Goal: Task Accomplishment & Management: Manage account settings

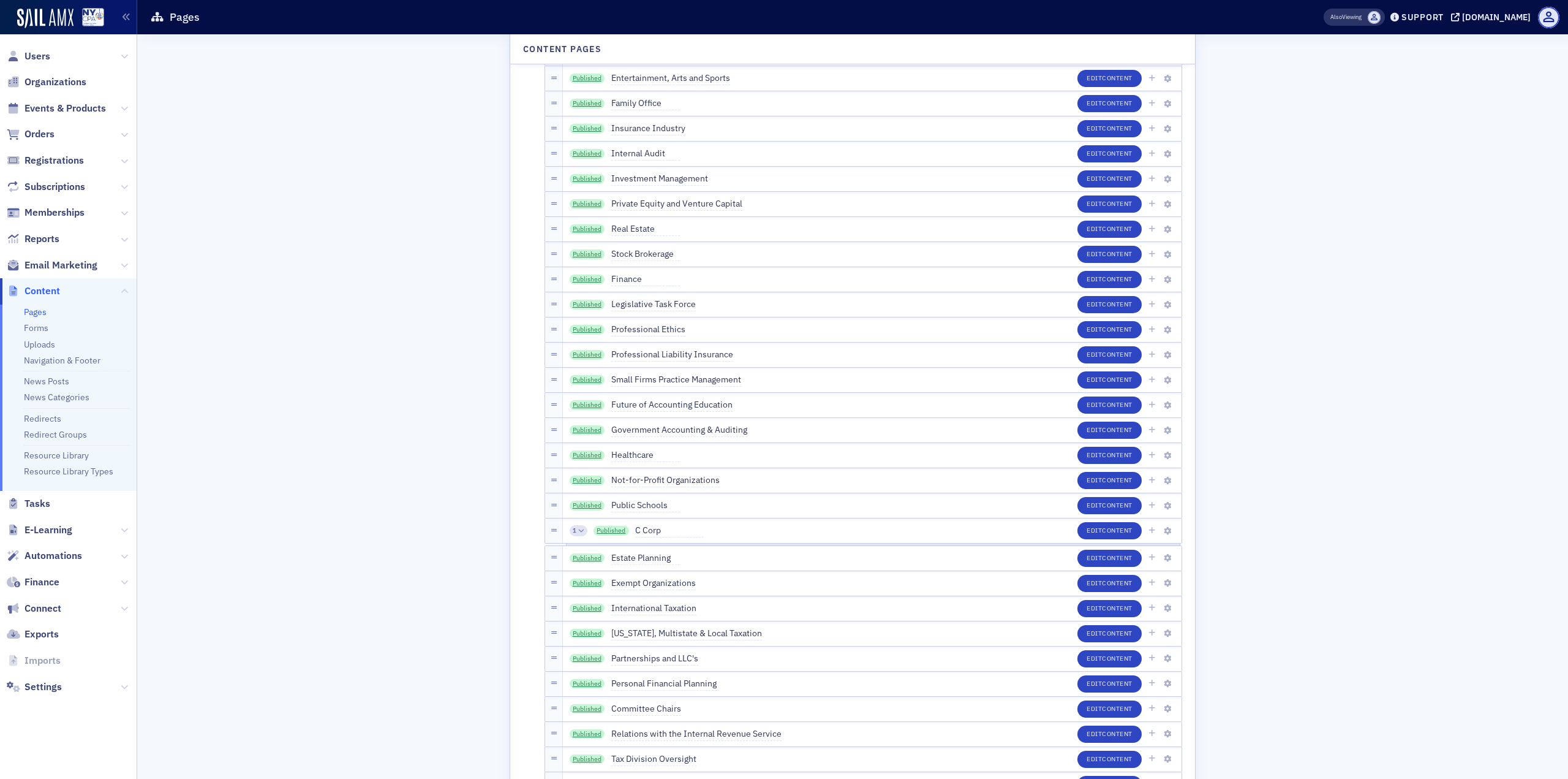
scroll to position [2696, 0]
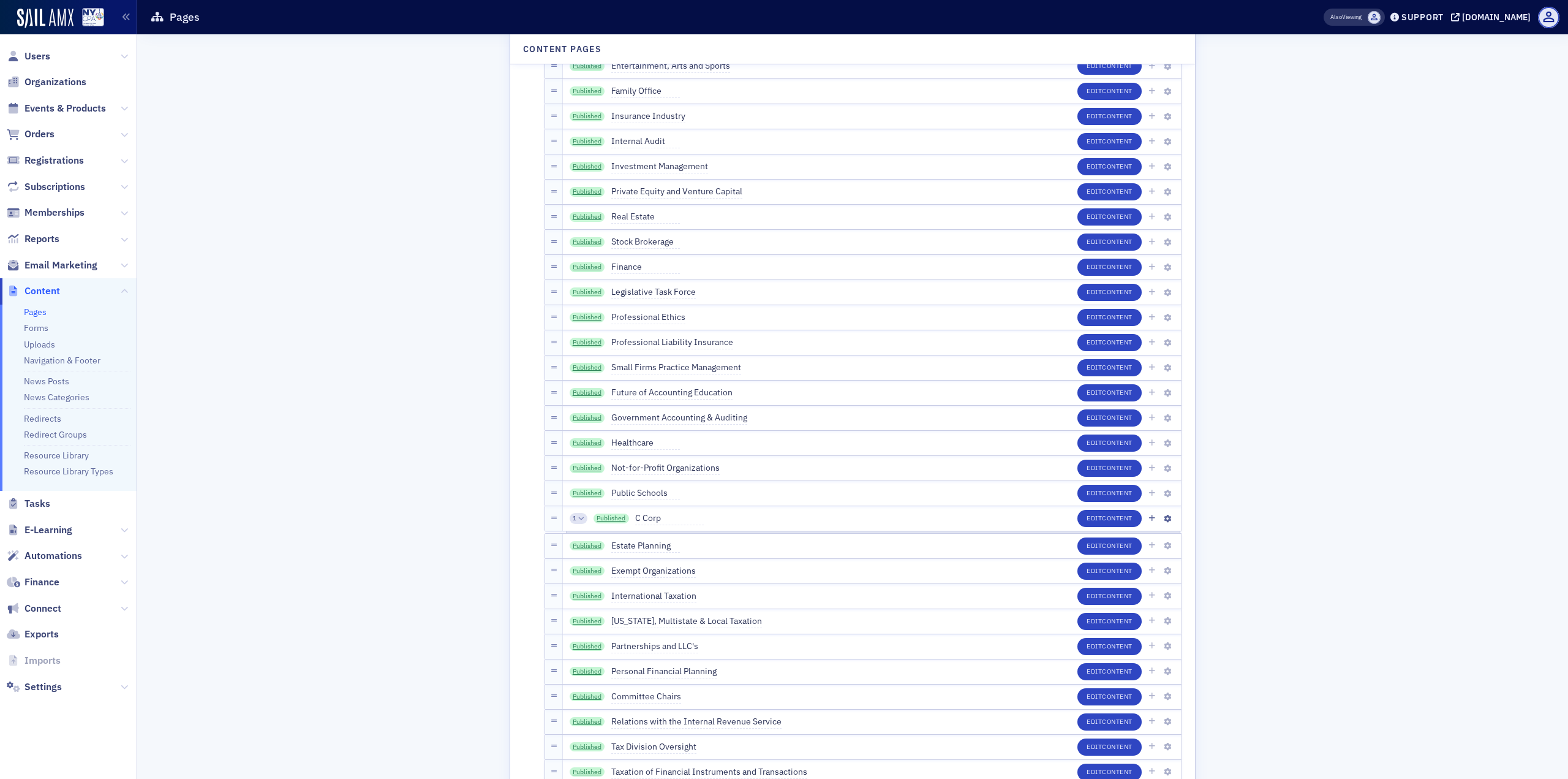
click at [578, 518] on icon at bounding box center [581, 518] width 5 height 5
click at [611, 543] on link "Published" at bounding box center [609, 543] width 36 height 10
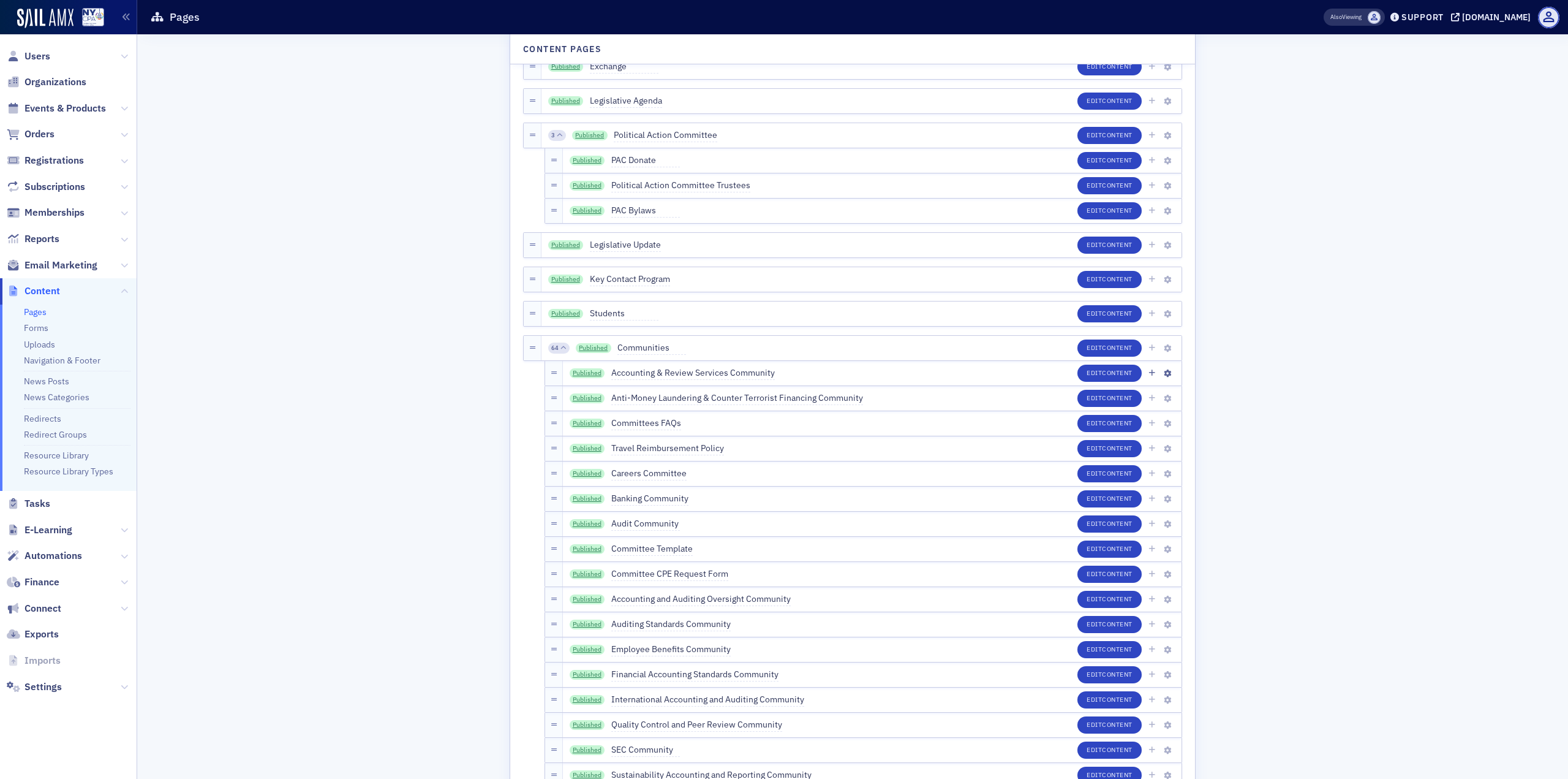
scroll to position [1838, 0]
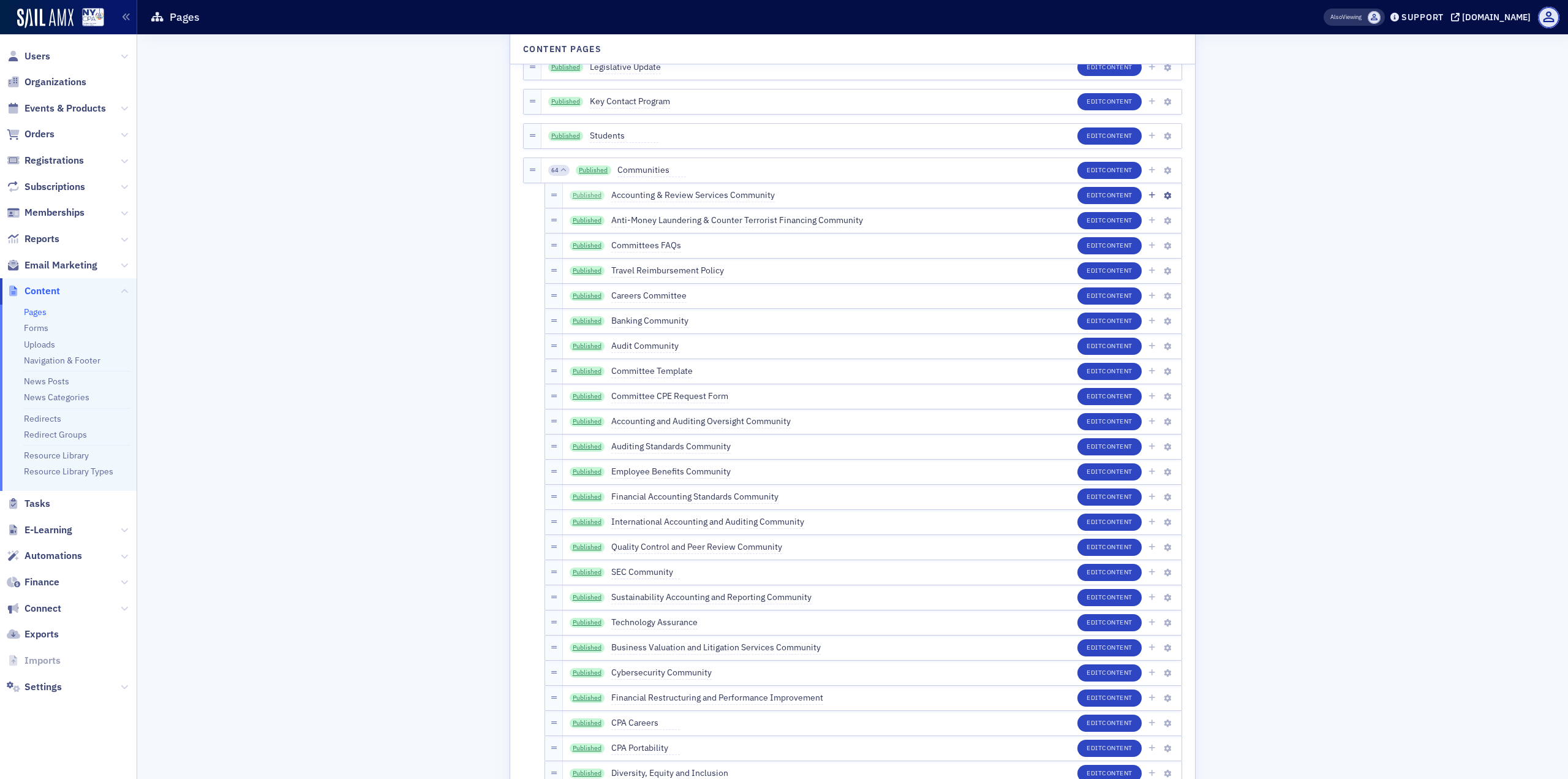
click at [574, 197] on link "Published" at bounding box center [587, 195] width 36 height 10
click at [584, 317] on link "Published" at bounding box center [587, 321] width 36 height 10
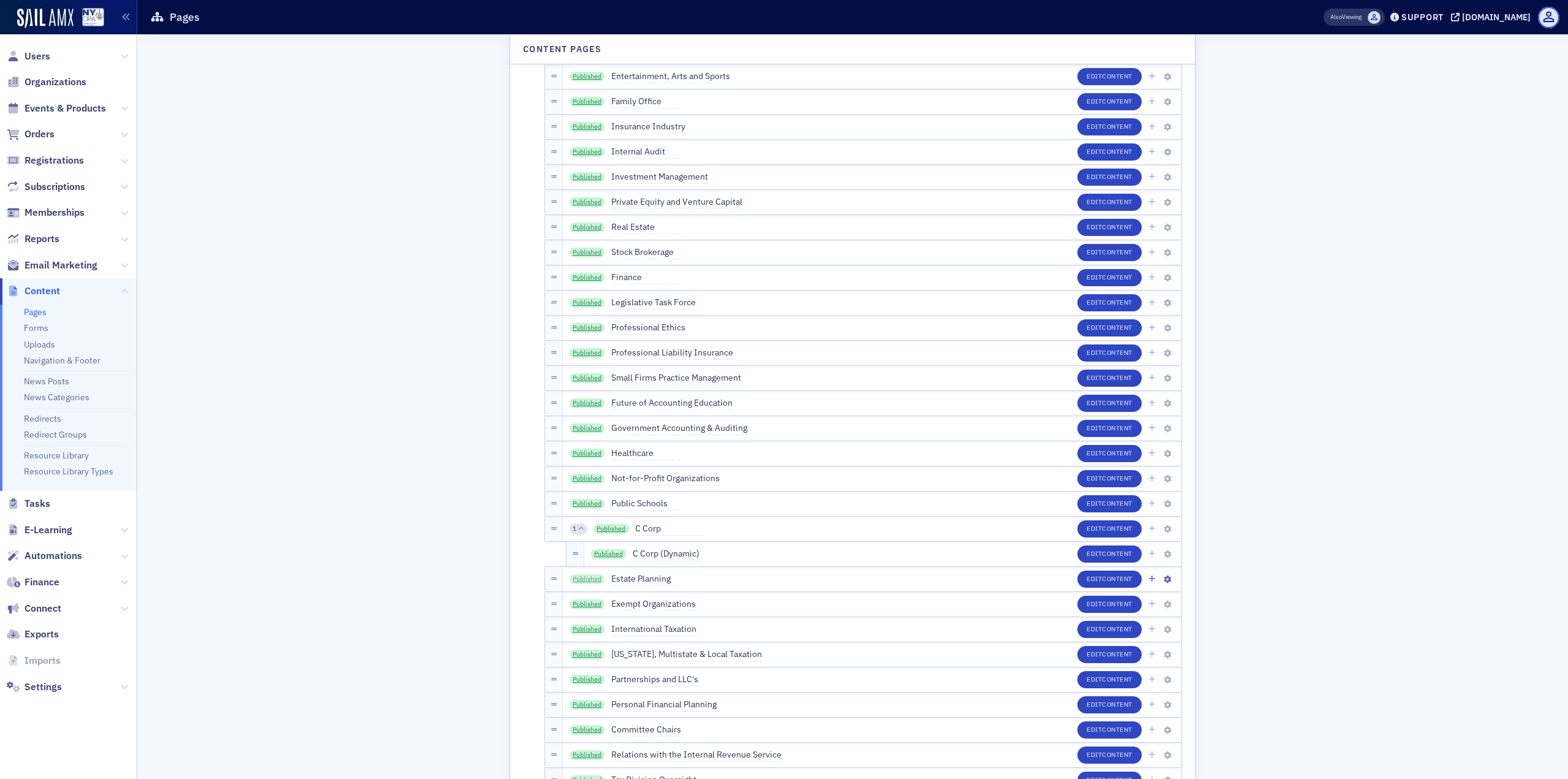
scroll to position [2696, 0]
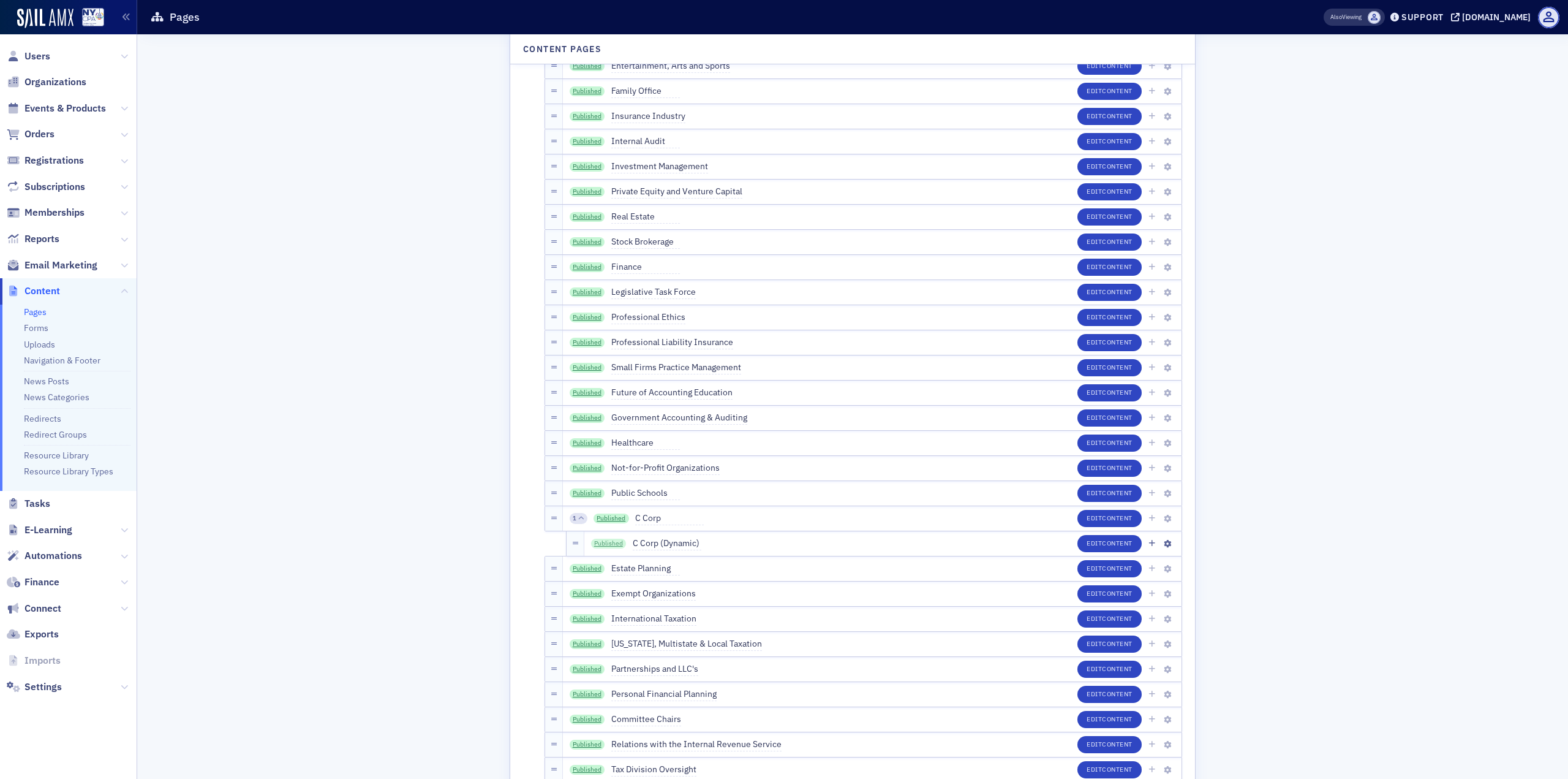
click at [605, 541] on link "Published" at bounding box center [609, 543] width 36 height 10
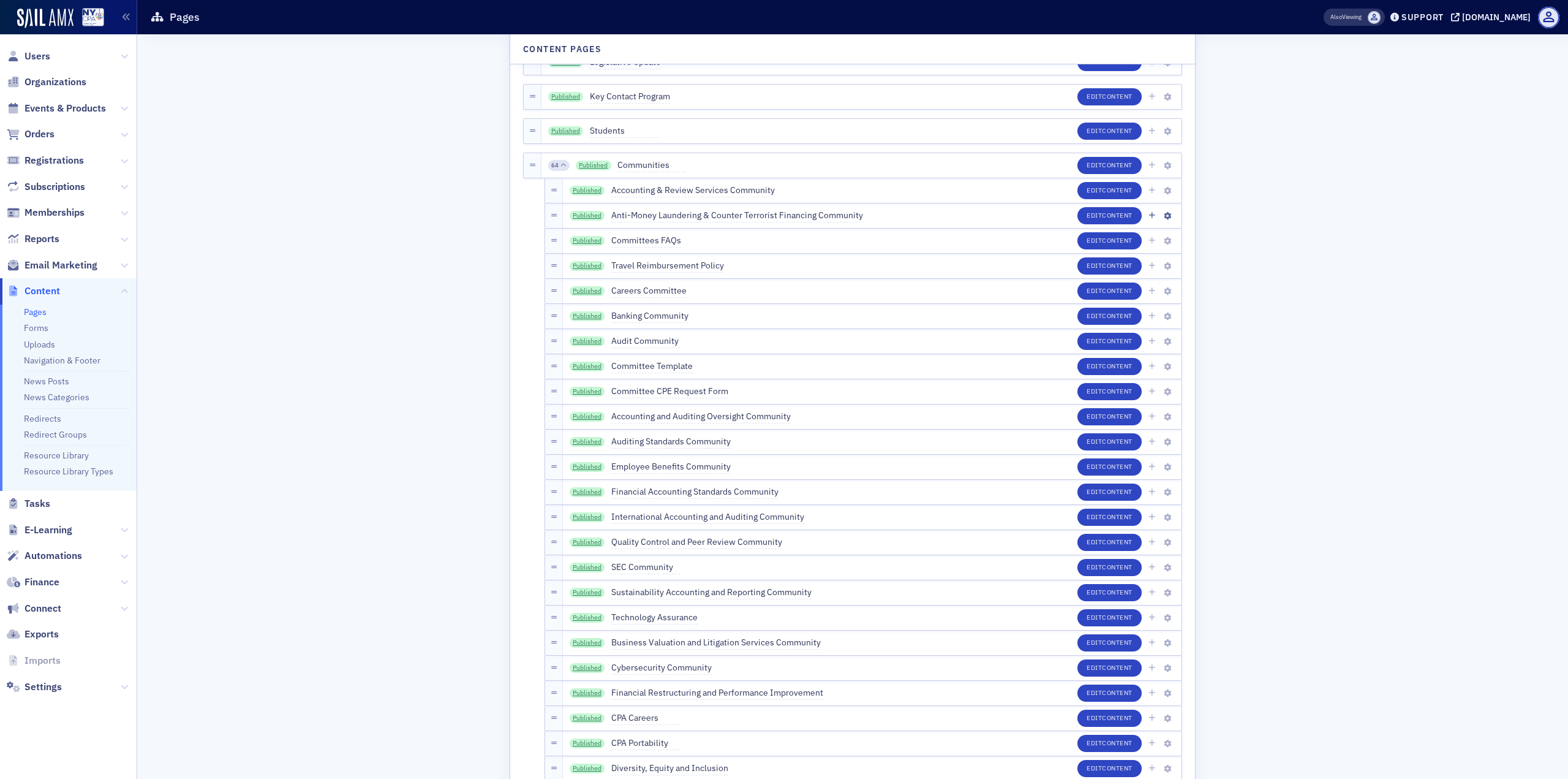
scroll to position [1838, 0]
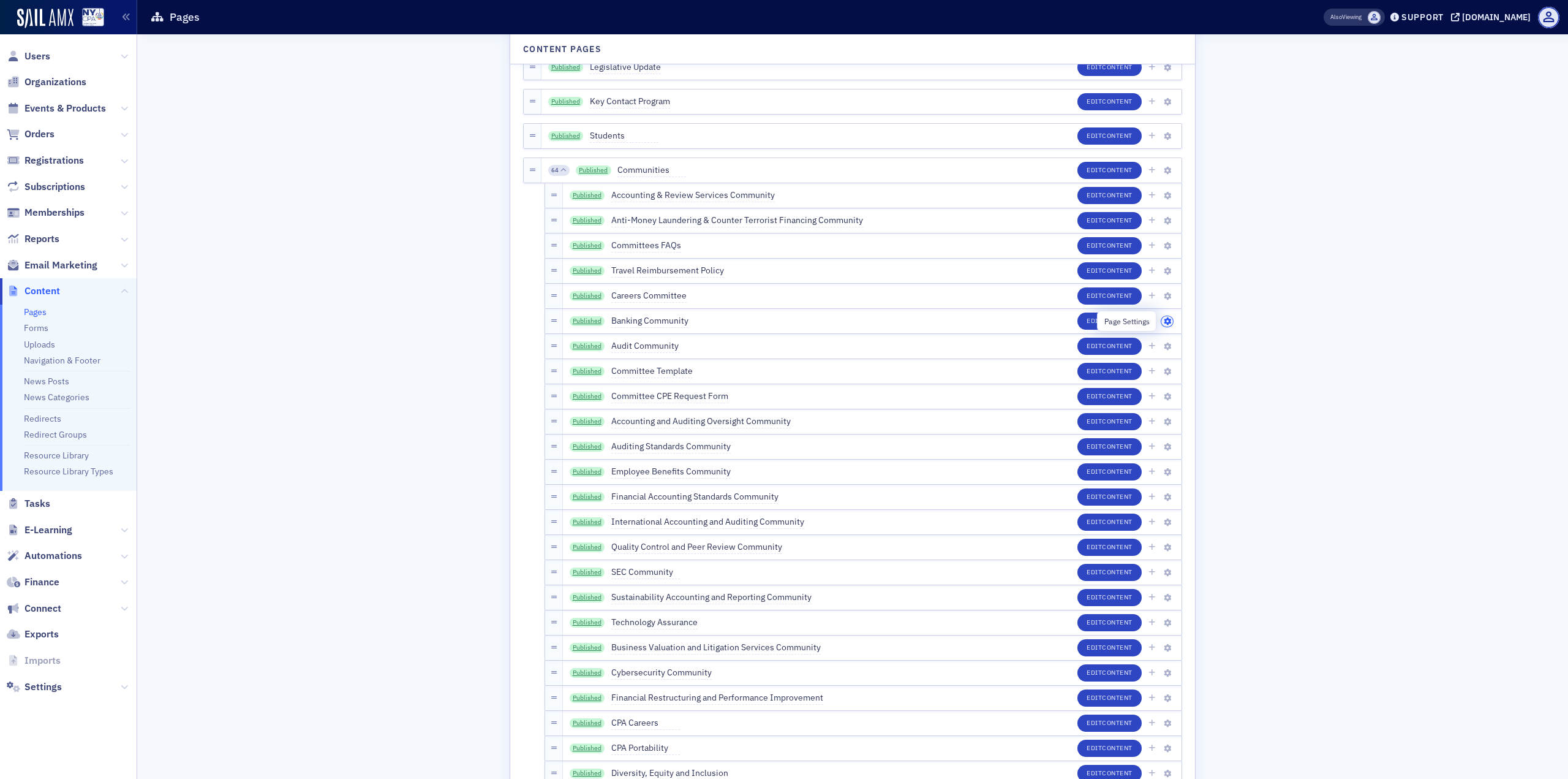
click at [1164, 322] on icon "button" at bounding box center [1167, 321] width 7 height 7
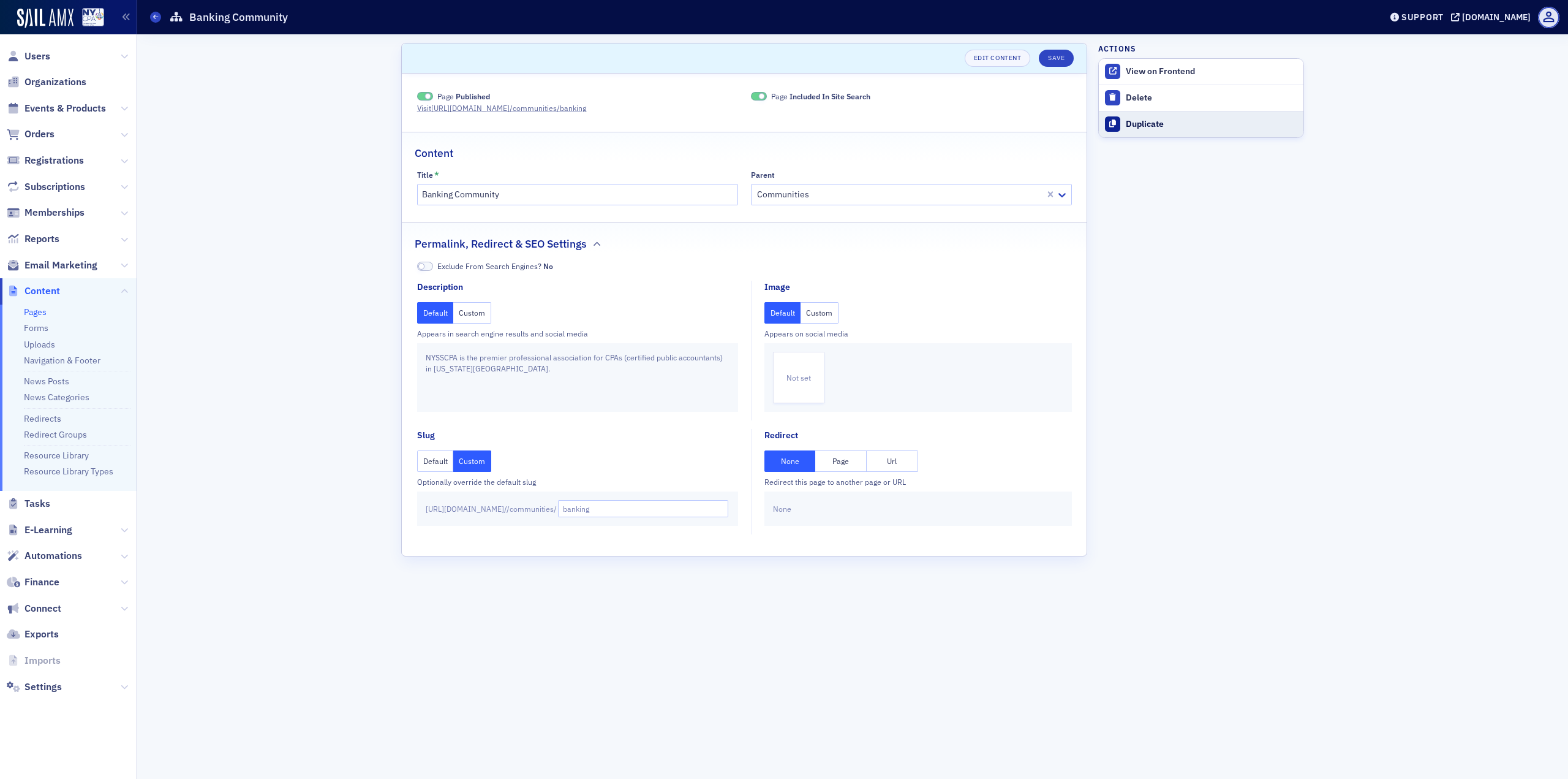
click at [1154, 134] on button "Duplicate" at bounding box center [1201, 124] width 204 height 26
type input "Duplicate of Banking Community"
type input "duplicate-of-banking-community"
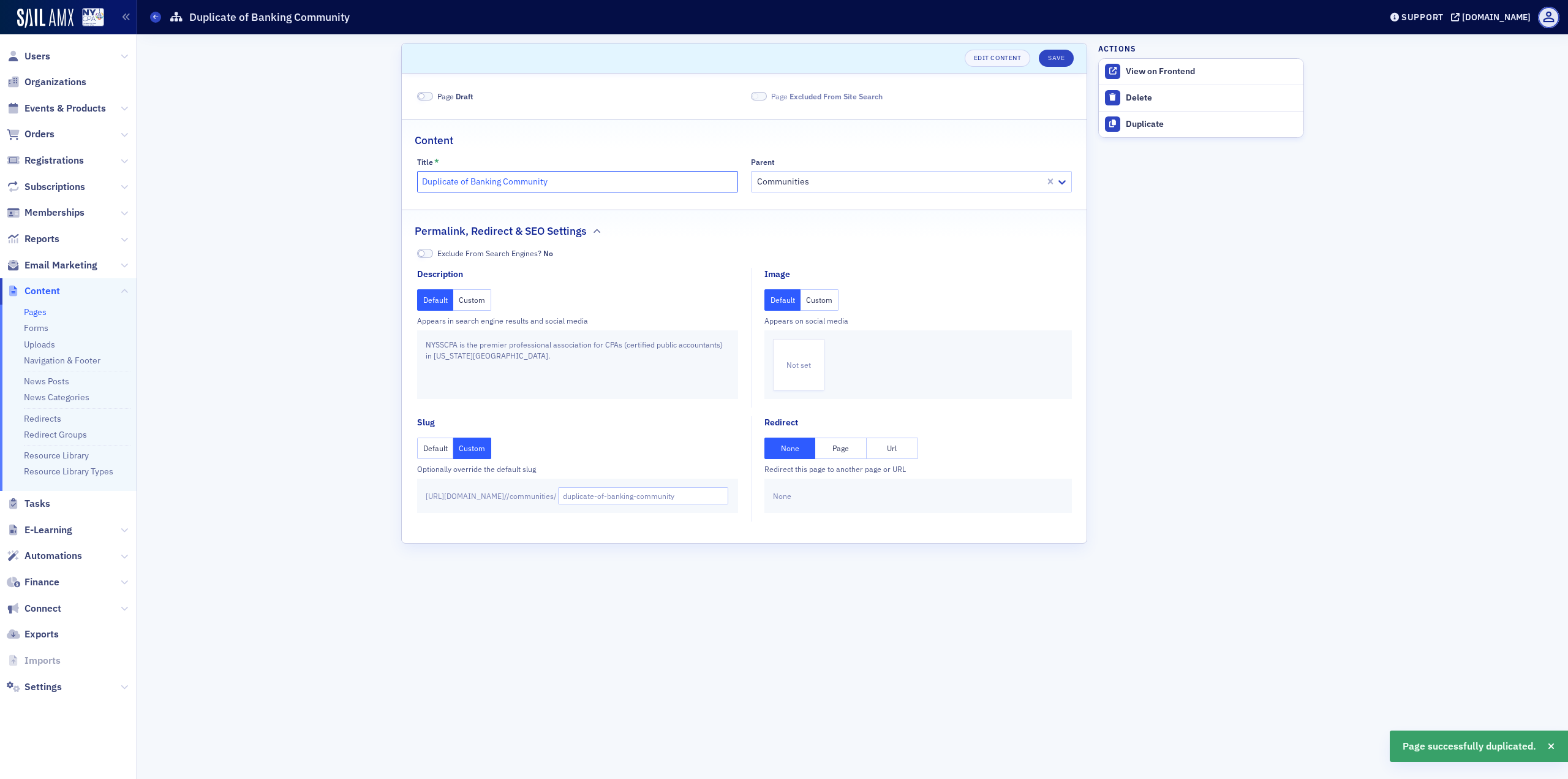
drag, startPoint x: 565, startPoint y: 183, endPoint x: 272, endPoint y: 184, distance: 293.0
click at [273, 184] on div "Scroll to Edit Content Save Page Draft Page Excluded From Site Search Content T…" at bounding box center [852, 406] width 1413 height 745
type input "C Corp"
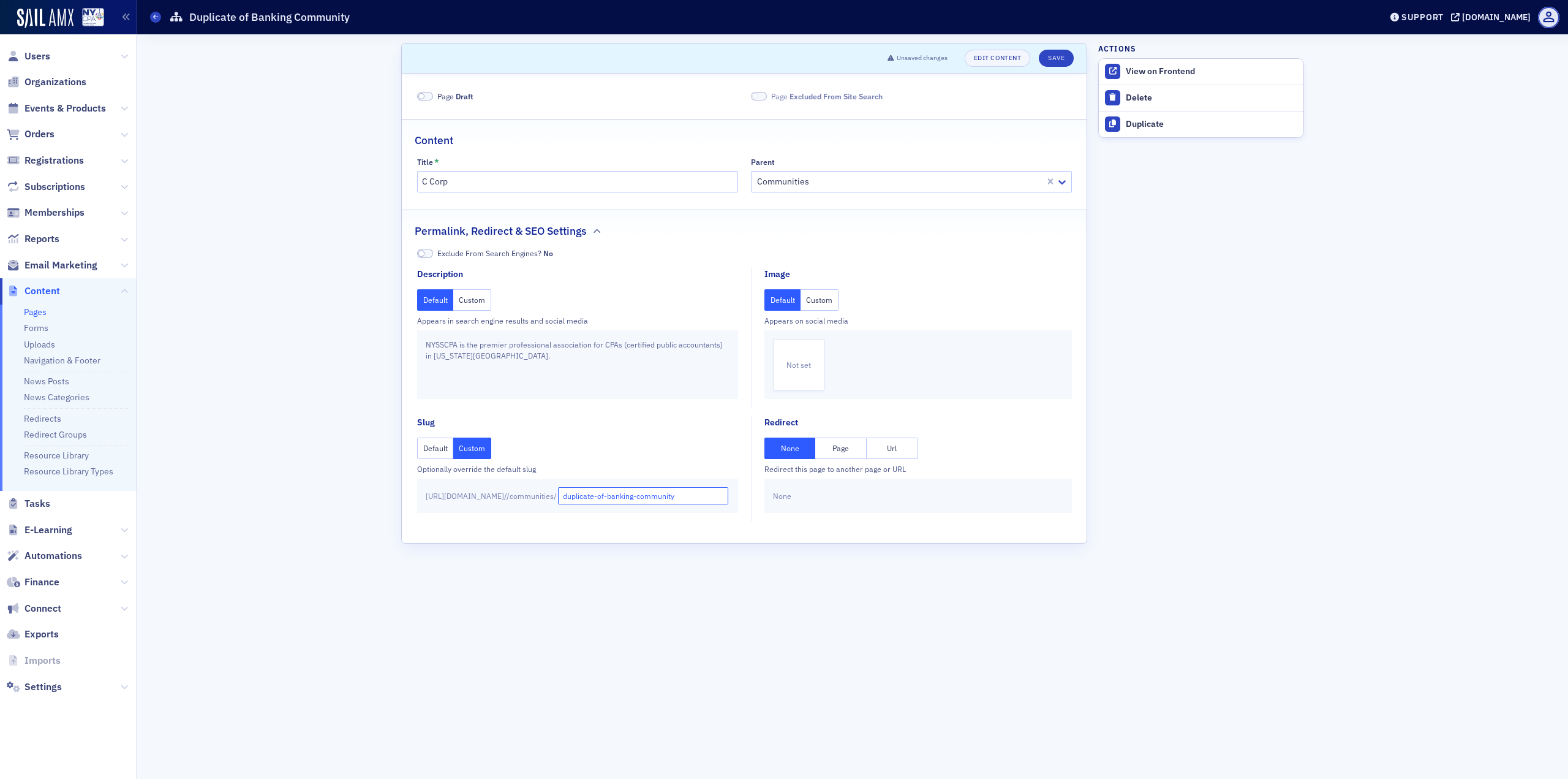
scroll to position [0, 6]
drag, startPoint x: 619, startPoint y: 495, endPoint x: 1089, endPoint y: 568, distance: 475.6
click at [1089, 568] on div "Scroll to Unsaved changes Edit Content Save Page Draft Page Excluded From Site …" at bounding box center [852, 406] width 1413 height 745
type input "c-corp"
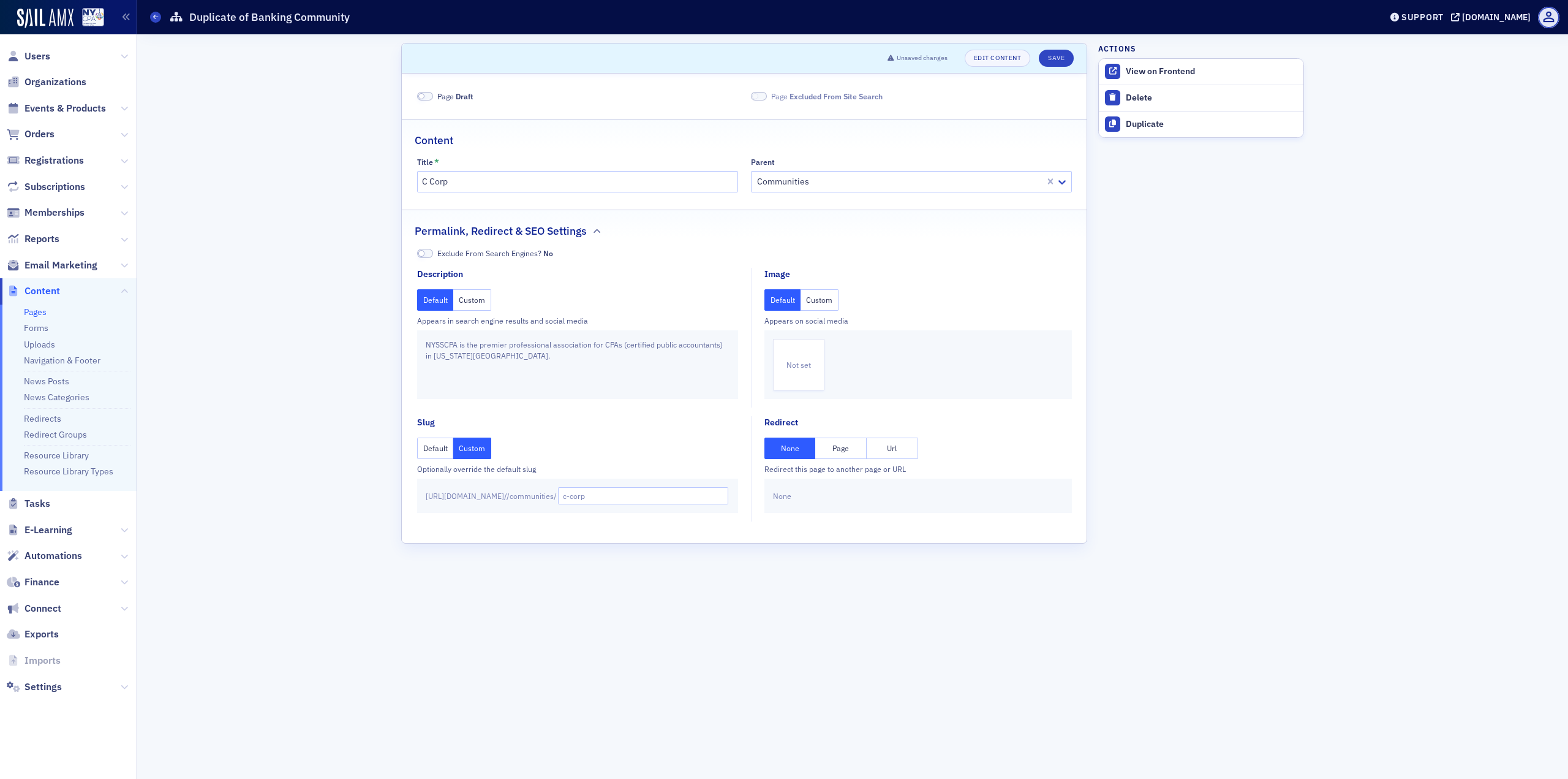
click at [1090, 564] on div "Scroll to Unsaved changes Edit Content Save Page Draft Page Excluded From Site …" at bounding box center [852, 406] width 1413 height 745
click at [435, 97] on label "Page Draft" at bounding box center [445, 96] width 57 height 11
click at [425, 98] on span at bounding box center [425, 97] width 16 height 9
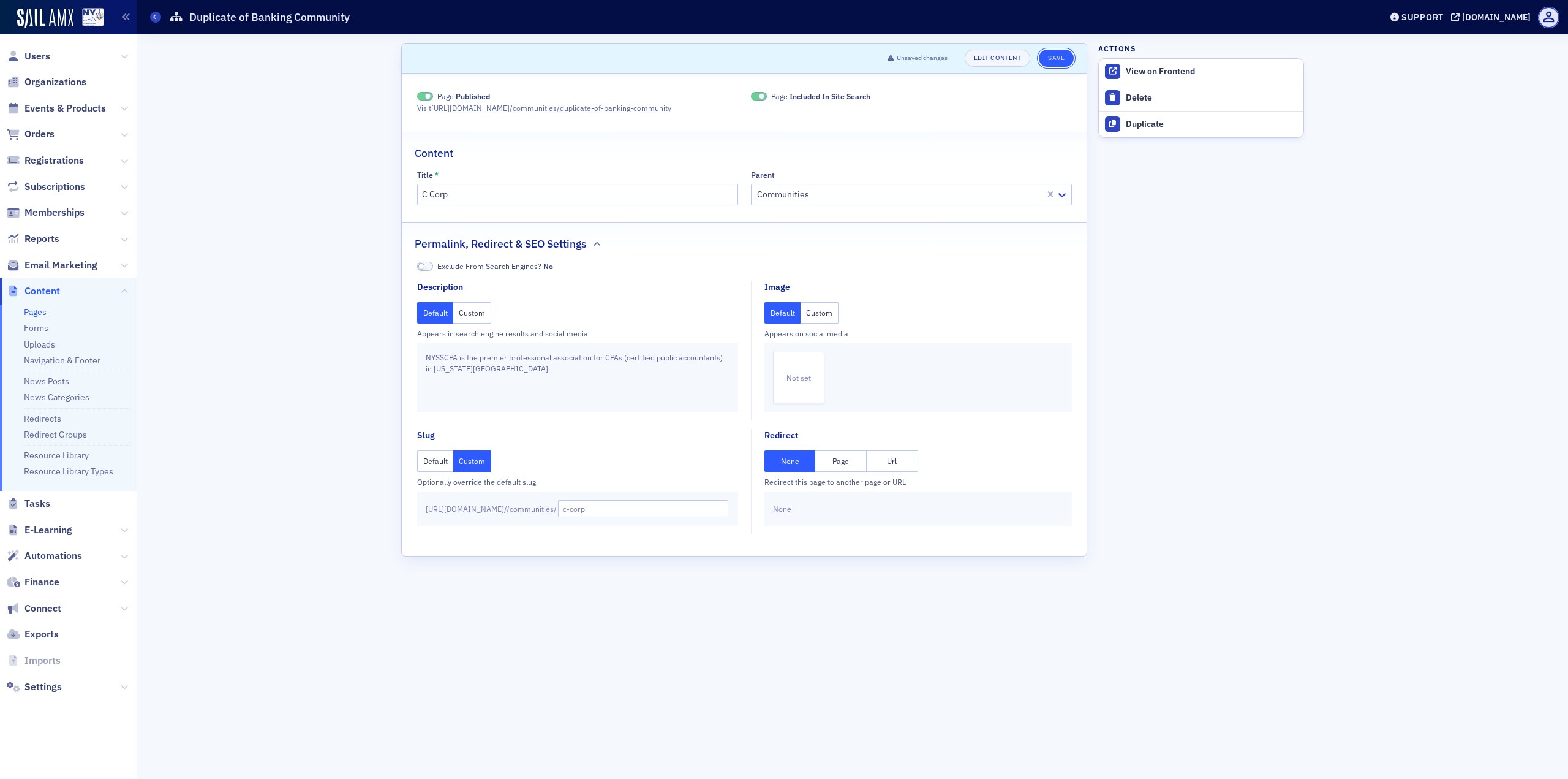
click at [1039, 59] on button "Save" at bounding box center [1057, 58] width 35 height 17
click at [155, 17] on icon at bounding box center [155, 17] width 5 height 5
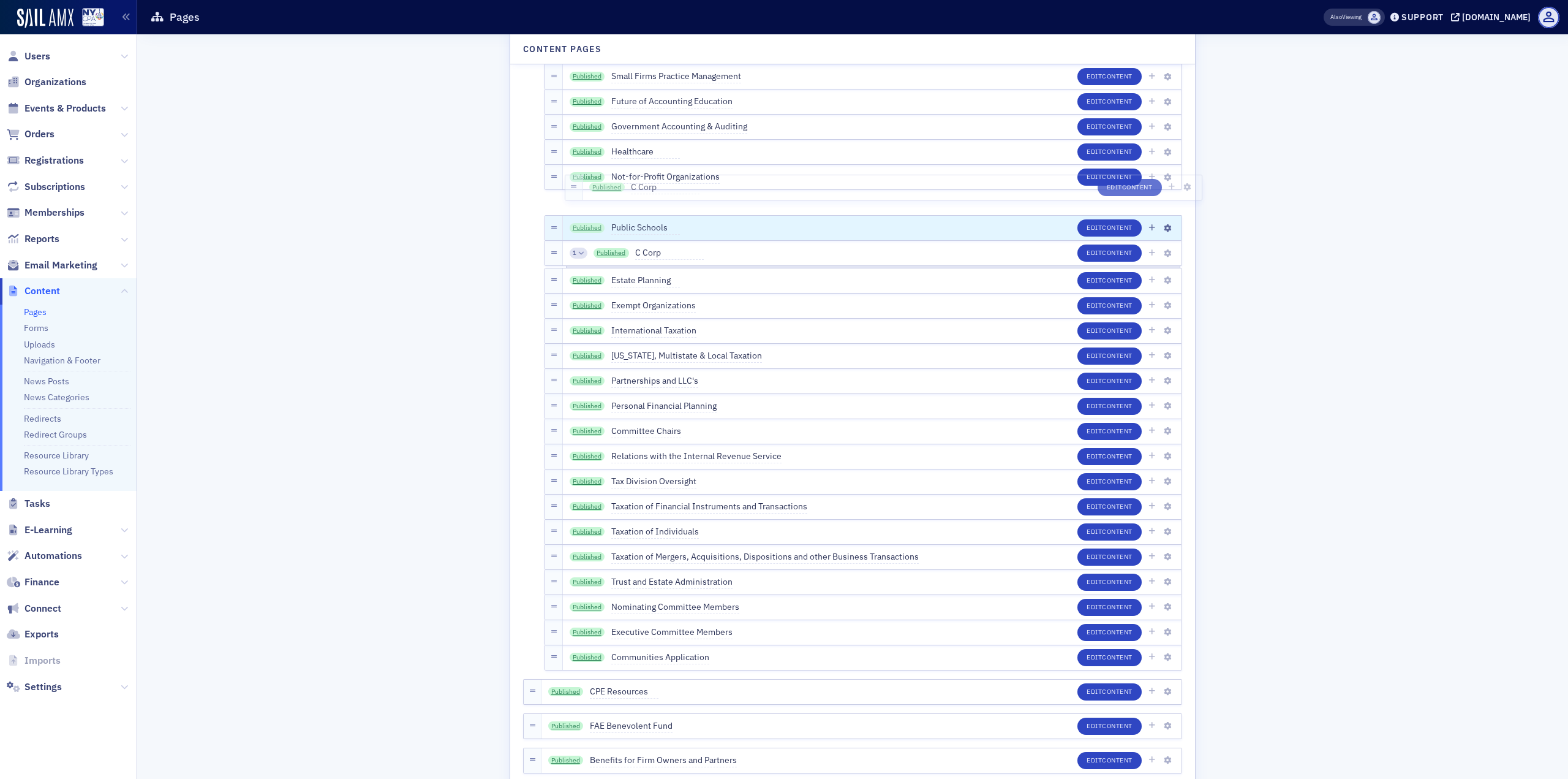
scroll to position [2985, 0]
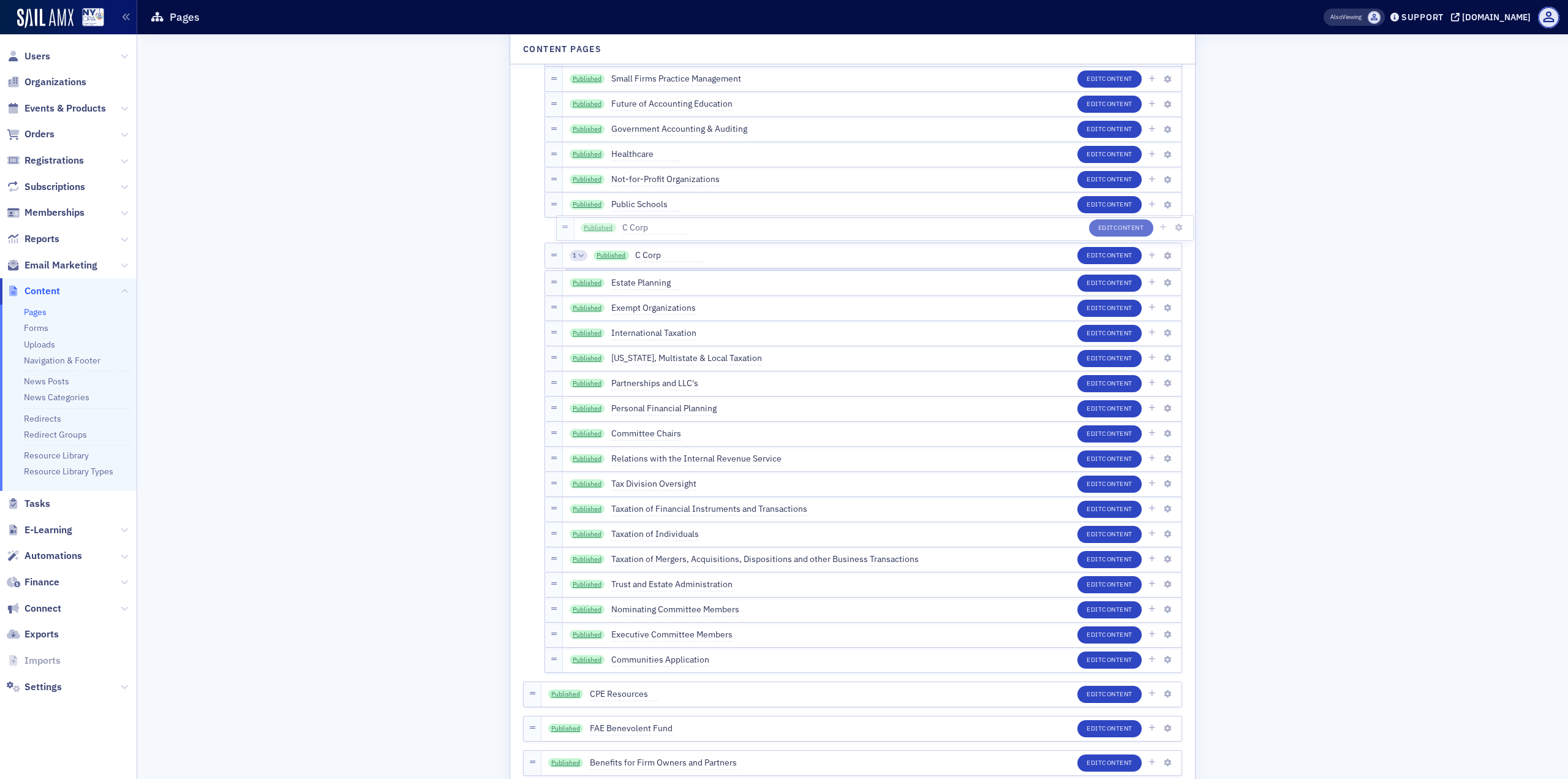
drag, startPoint x: 550, startPoint y: 642, endPoint x: 565, endPoint y: 230, distance: 412.3
click at [1102, 232] on span "Content" at bounding box center [1117, 229] width 30 height 9
click at [569, 252] on div "1" at bounding box center [578, 254] width 18 height 11
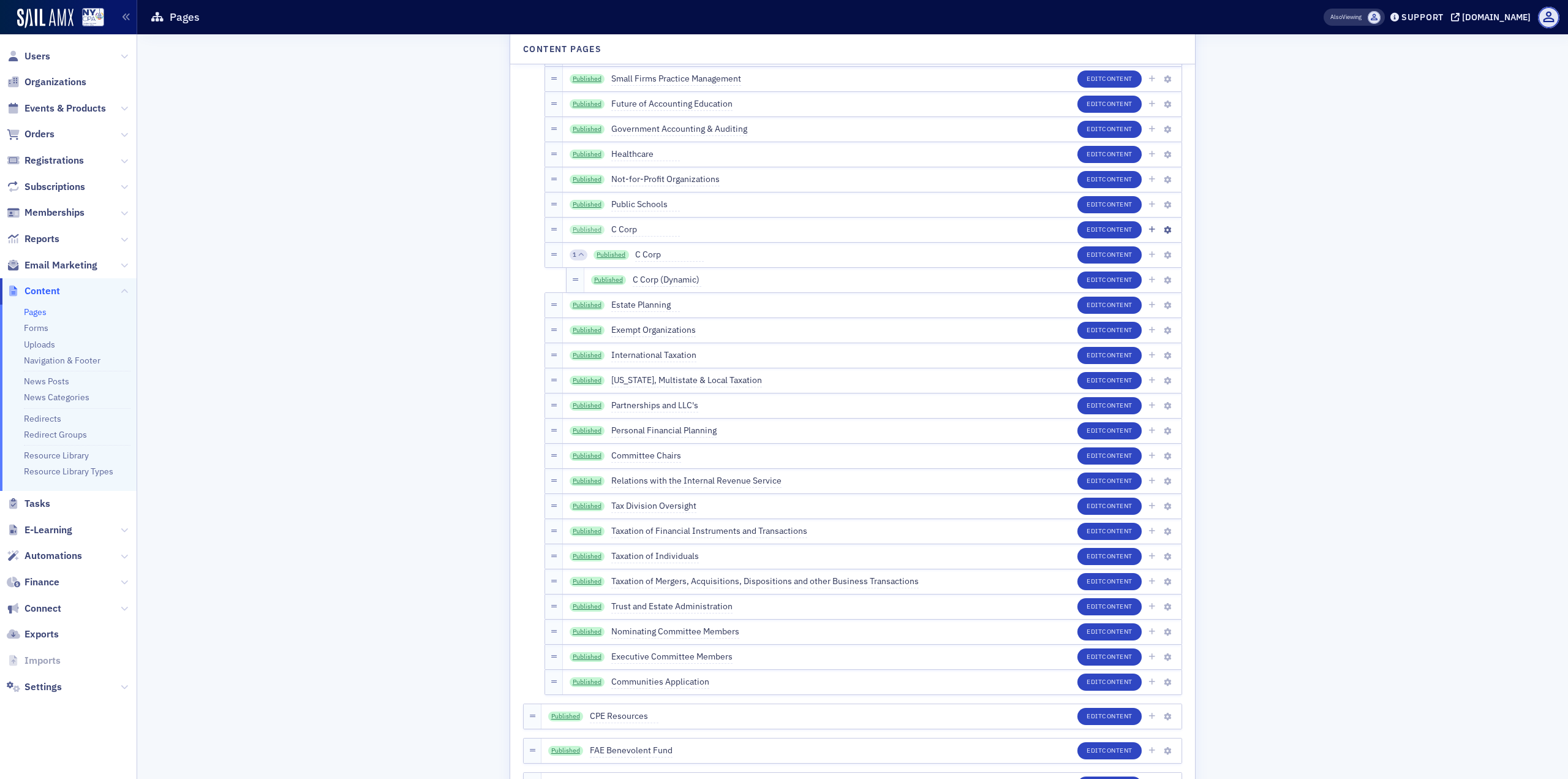
click at [582, 227] on link "Published" at bounding box center [587, 230] width 36 height 10
click at [1165, 252] on icon "button" at bounding box center [1167, 255] width 7 height 7
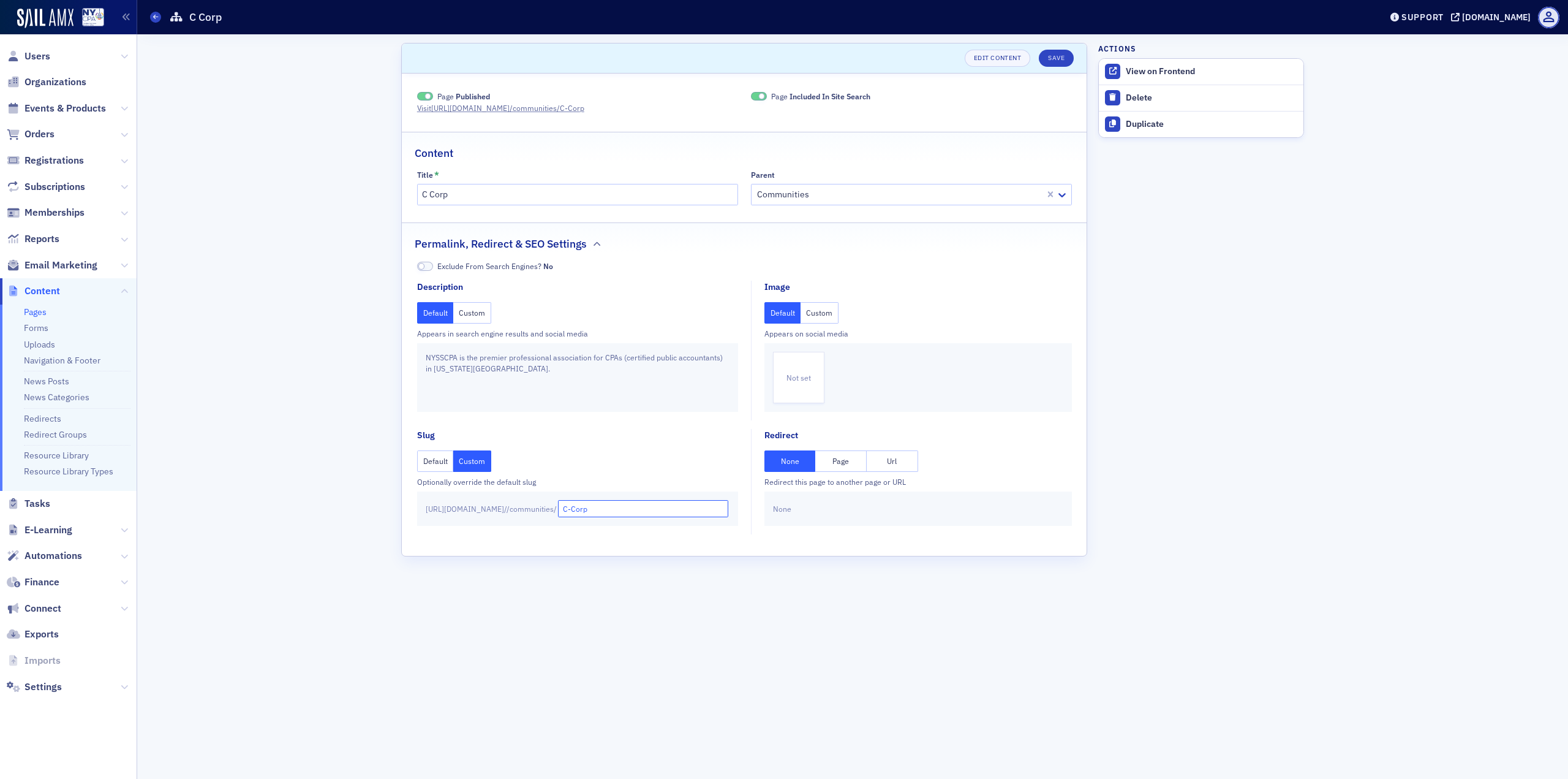
drag, startPoint x: 658, startPoint y: 509, endPoint x: 676, endPoint y: 524, distance: 23.4
click at [659, 510] on input "C-Corp" at bounding box center [643, 508] width 171 height 17
type input "C-Corp-old"
click at [1055, 59] on button "Save" at bounding box center [1057, 58] width 35 height 17
click at [159, 17] on span at bounding box center [155, 17] width 11 height 11
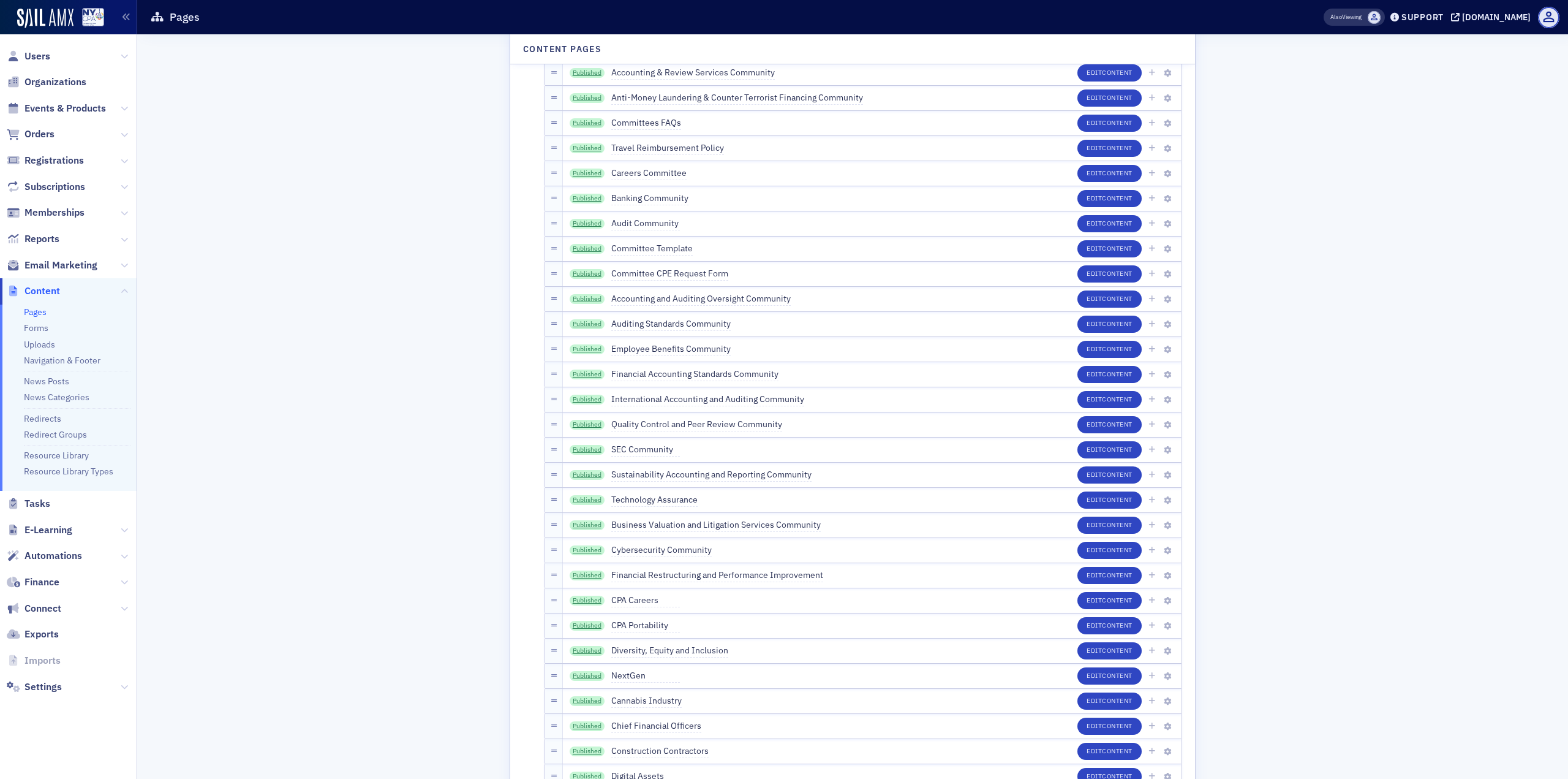
scroll to position [1716, 0]
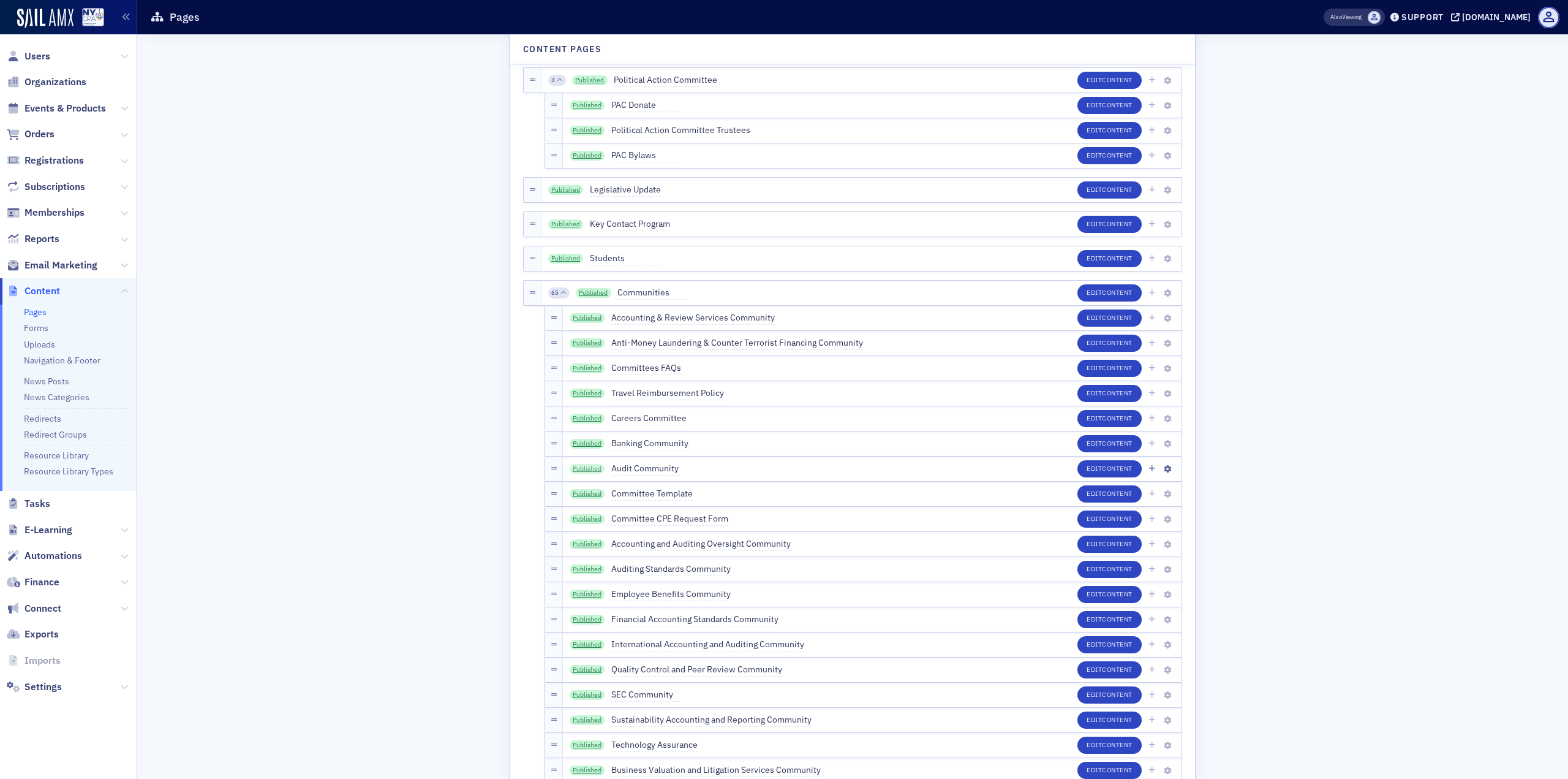
click at [591, 467] on link "Published" at bounding box center [587, 468] width 36 height 10
click at [581, 437] on div "Published Banking Community" at bounding box center [629, 444] width 119 height 14
click at [580, 445] on link "Published" at bounding box center [587, 444] width 36 height 10
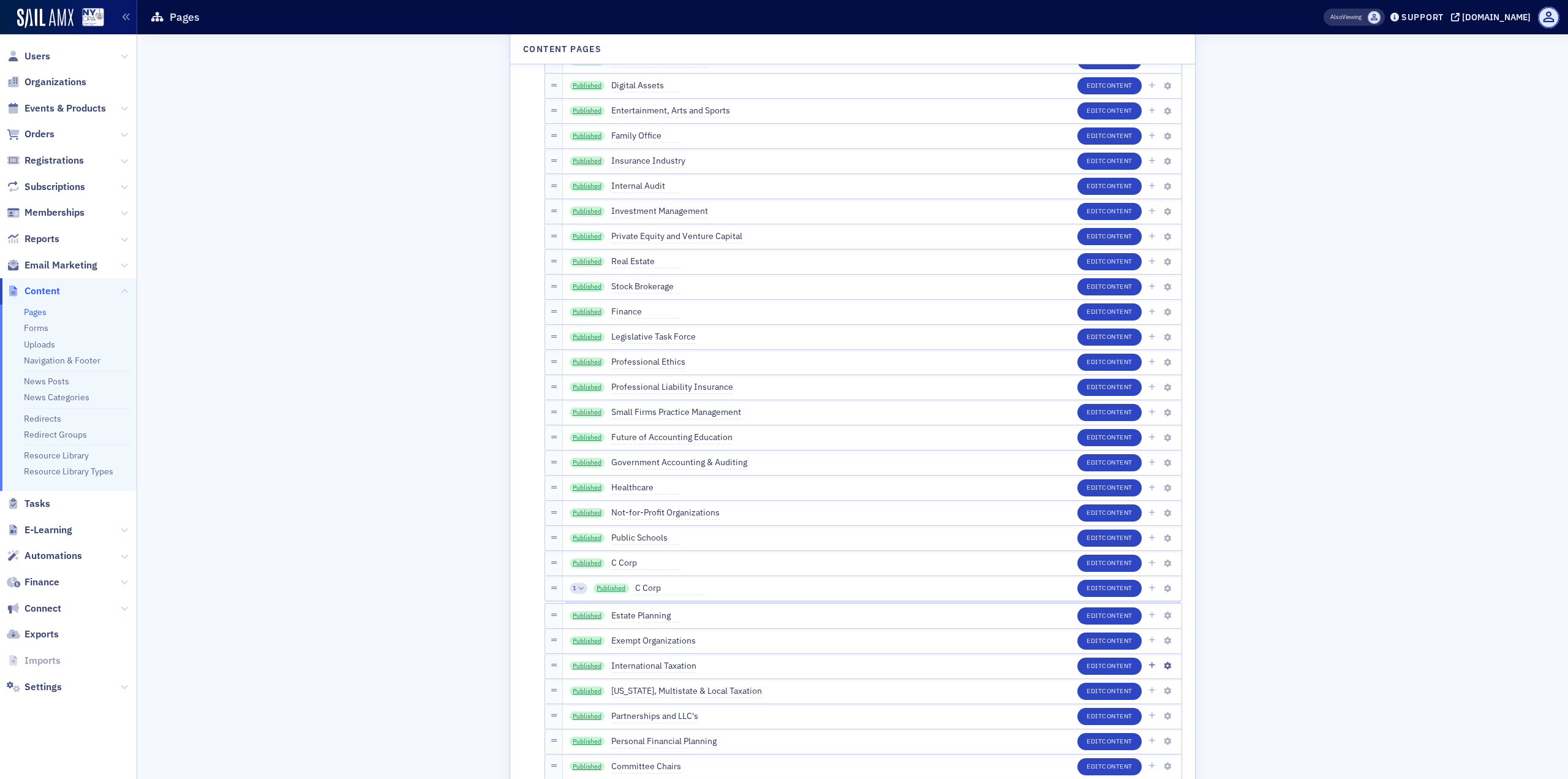
scroll to position [2880, 0]
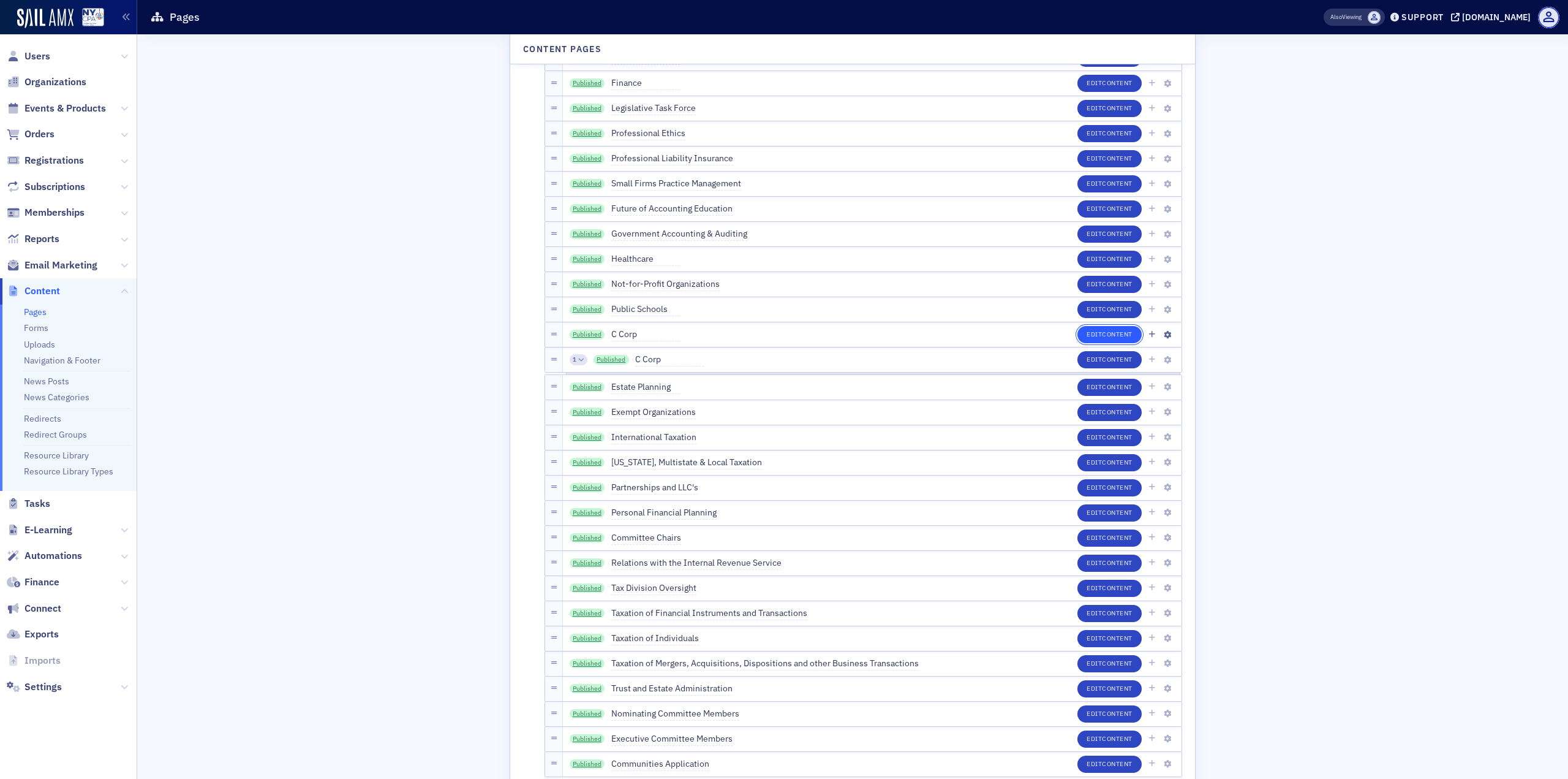
click at [1102, 338] on span "Content" at bounding box center [1117, 333] width 30 height 9
click at [590, 334] on link "Published" at bounding box center [587, 334] width 36 height 10
click at [1164, 360] on icon "button" at bounding box center [1167, 360] width 7 height 7
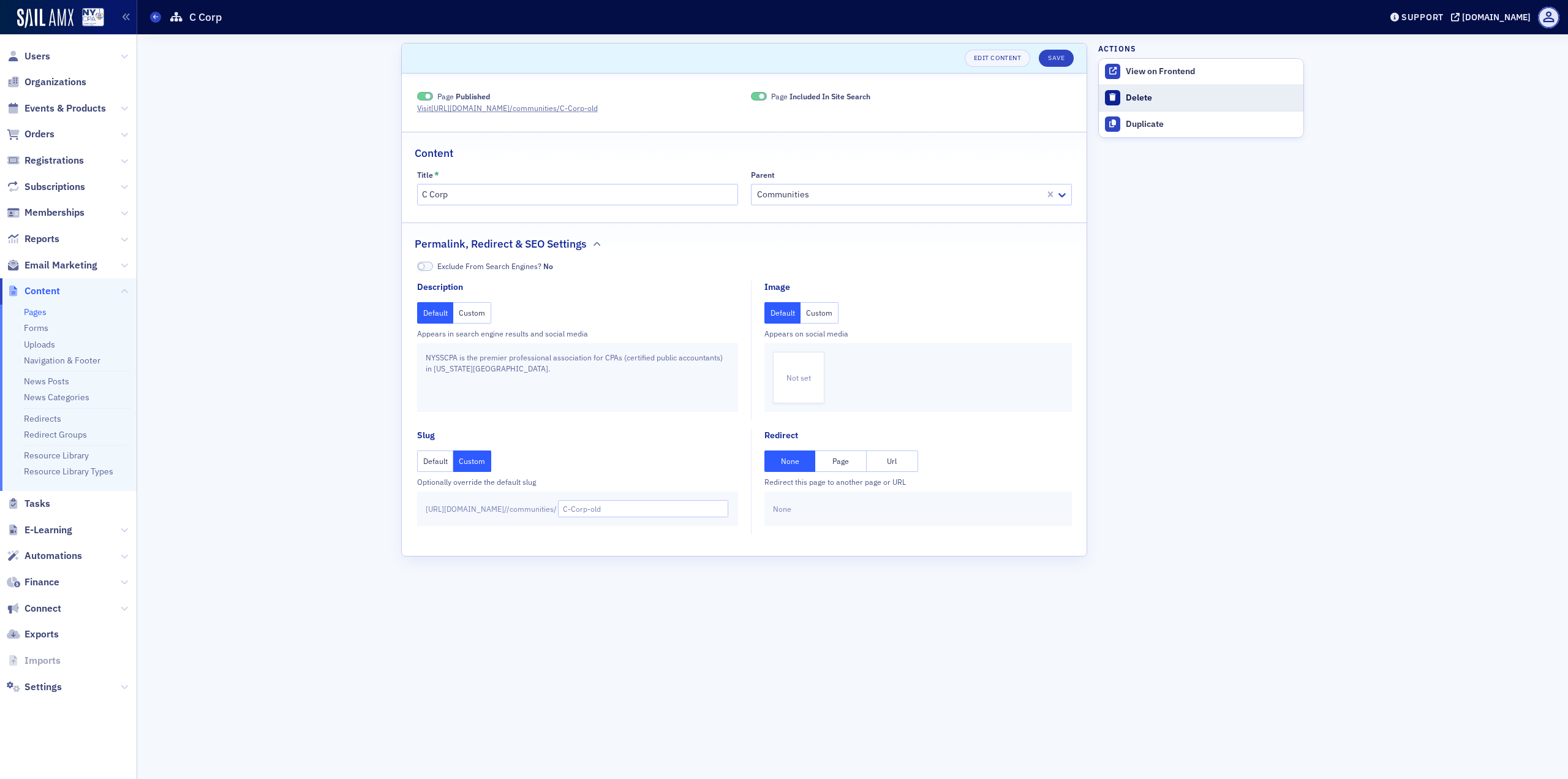
click at [1143, 95] on div "Delete" at bounding box center [1211, 98] width 171 height 11
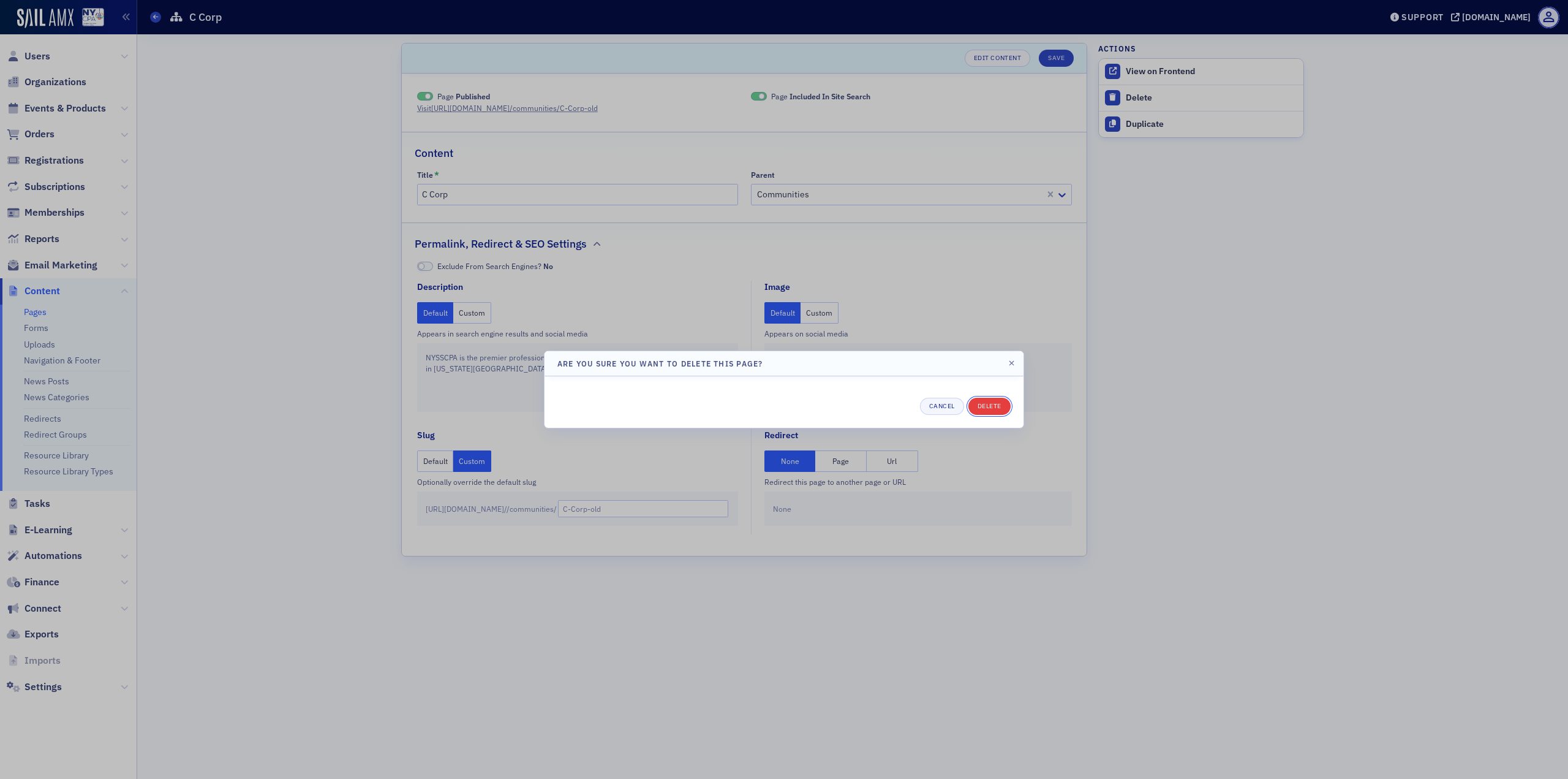
click at [988, 398] on button "Delete" at bounding box center [989, 406] width 43 height 17
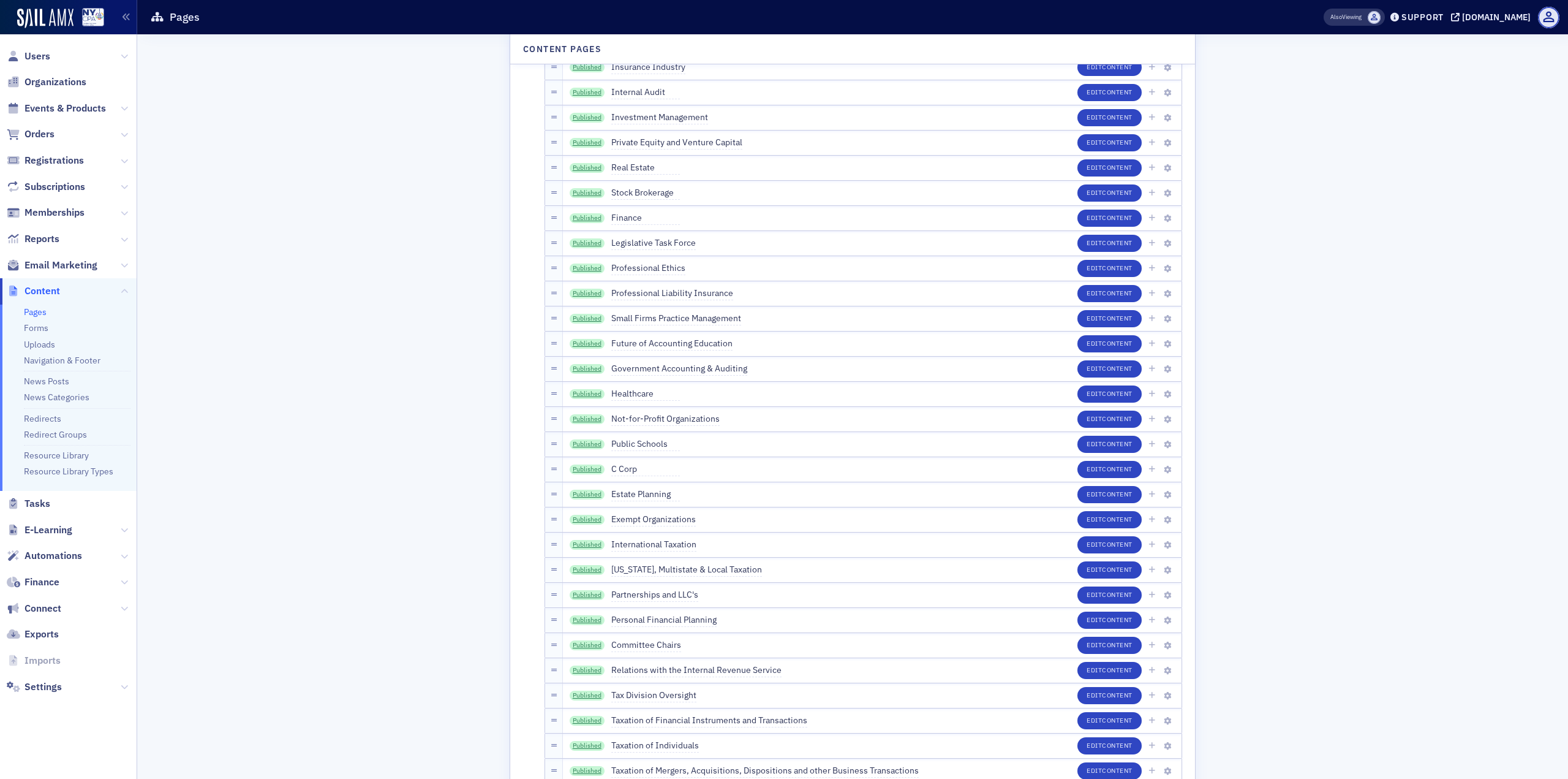
scroll to position [2758, 0]
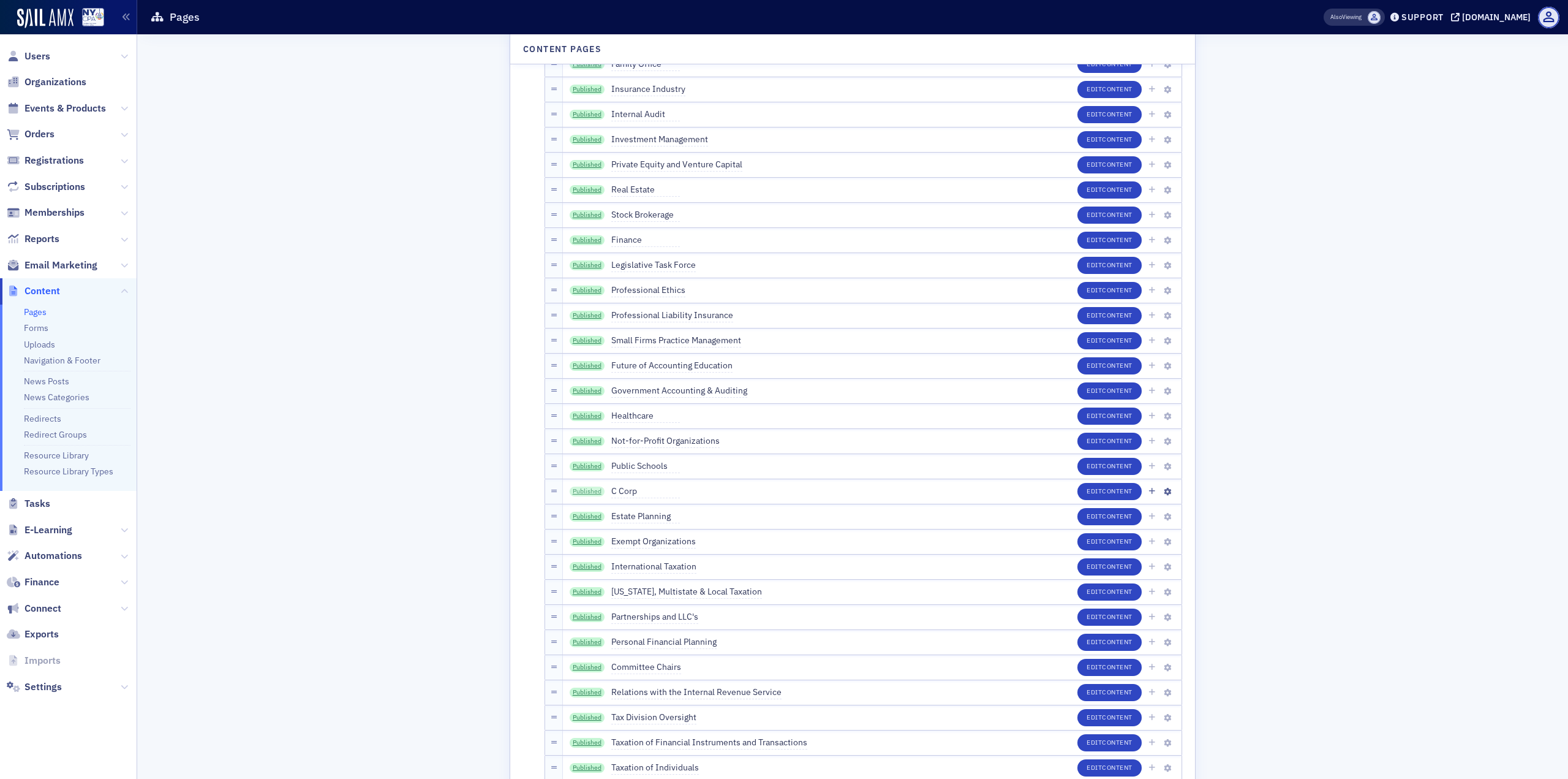
click at [594, 491] on link "Published" at bounding box center [587, 491] width 36 height 10
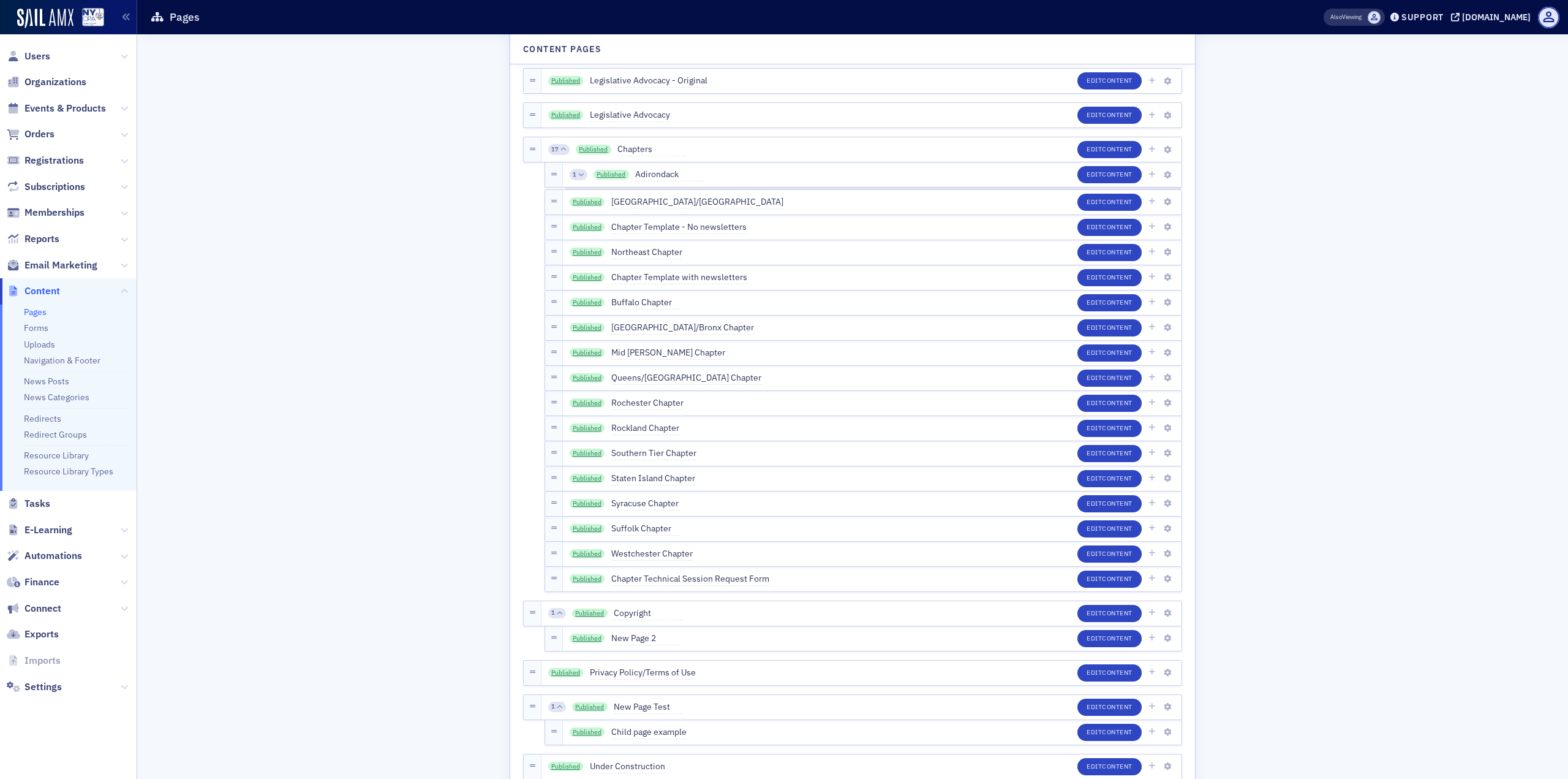
scroll to position [0, 0]
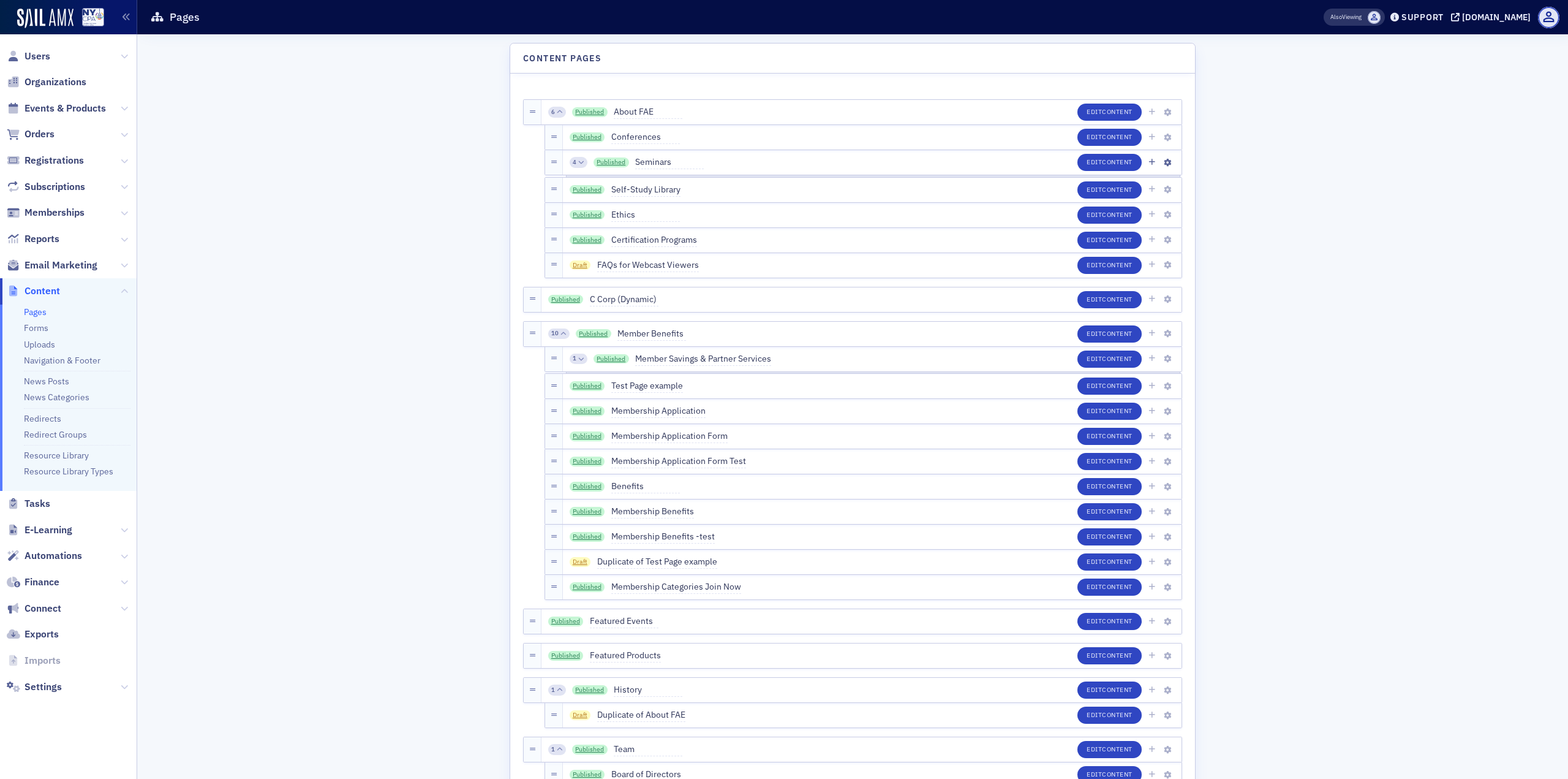
click at [573, 161] on div "4" at bounding box center [578, 162] width 18 height 11
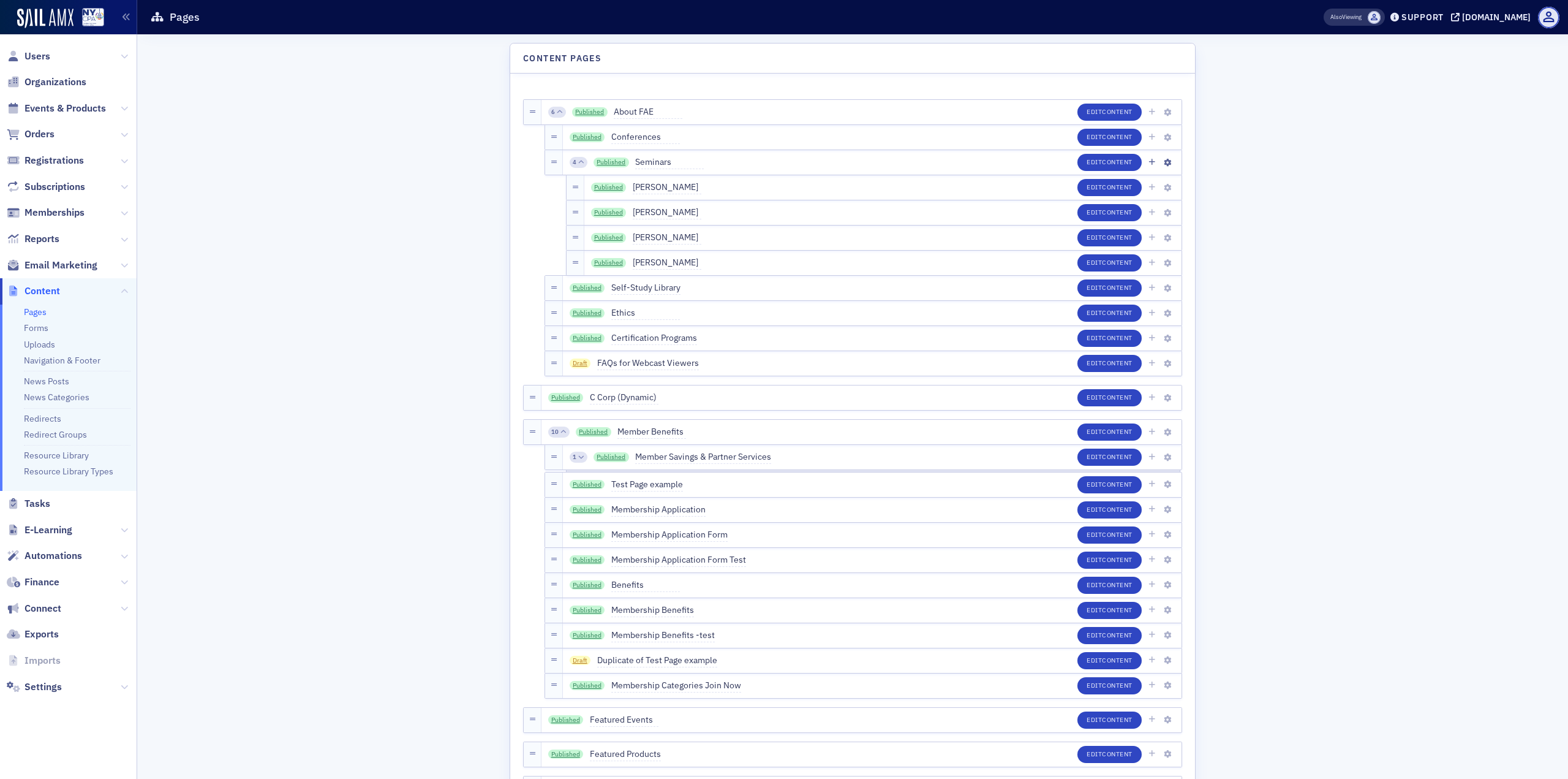
click at [578, 168] on div "4 Published Seminars" at bounding box center [637, 163] width 135 height 14
click at [578, 162] on icon at bounding box center [581, 162] width 5 height 5
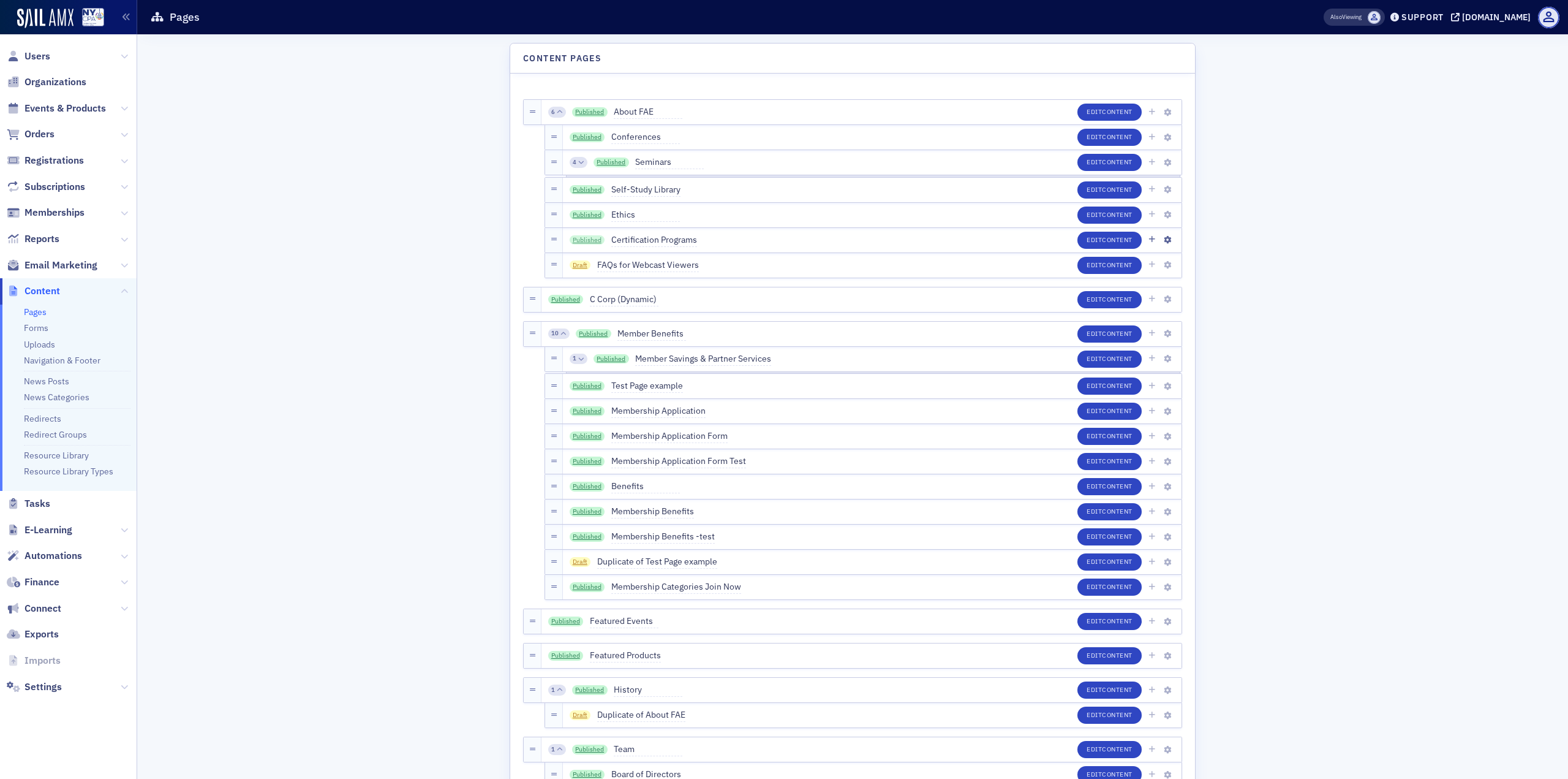
click at [593, 238] on link "Published" at bounding box center [587, 240] width 36 height 10
click at [581, 109] on link "Published" at bounding box center [590, 112] width 36 height 10
click at [584, 133] on link "Published" at bounding box center [587, 137] width 36 height 10
click at [586, 191] on link "Published" at bounding box center [587, 190] width 36 height 10
click at [590, 210] on link "Published" at bounding box center [587, 215] width 36 height 10
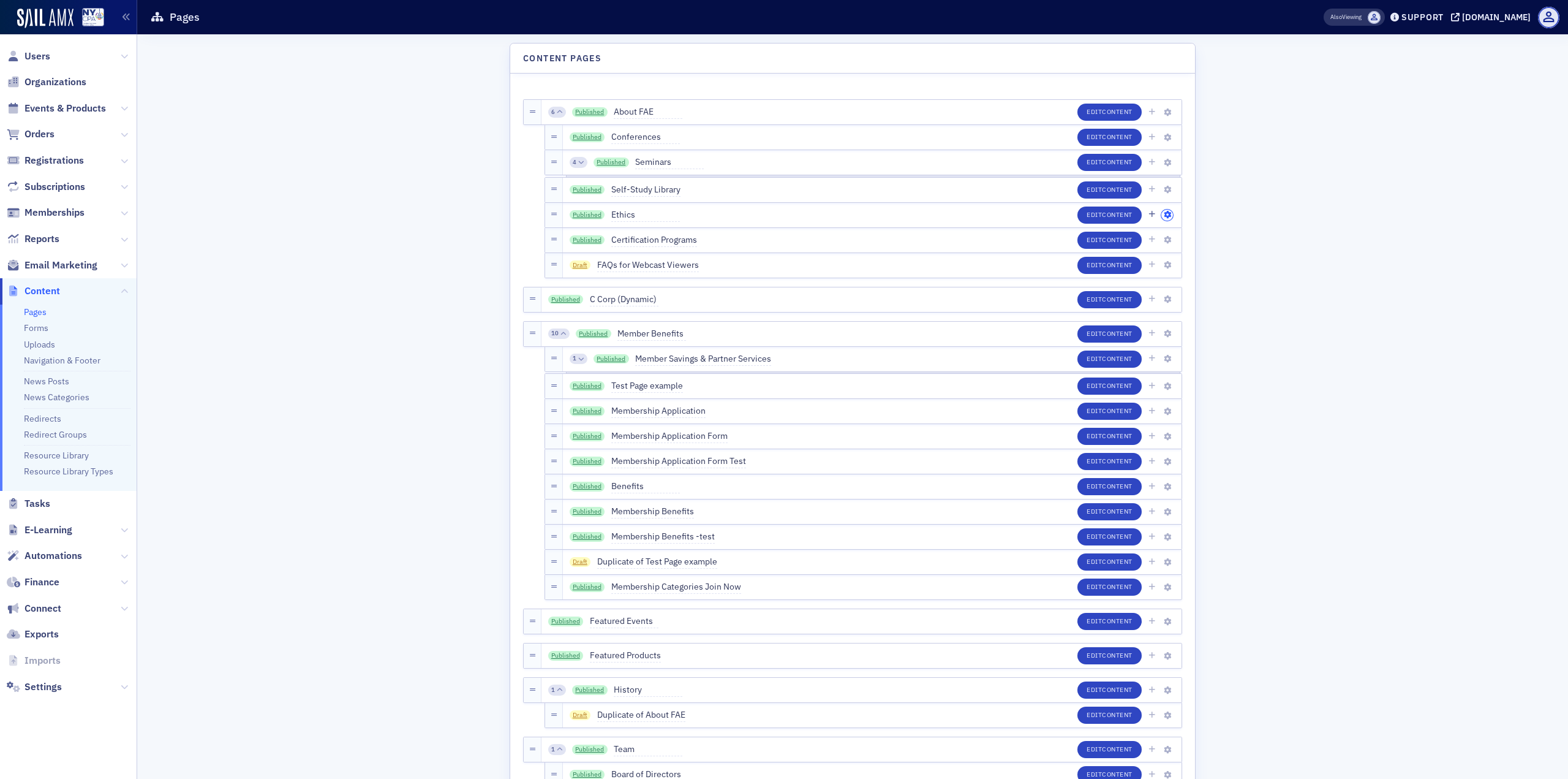
click at [1165, 213] on icon "button" at bounding box center [1167, 215] width 7 height 7
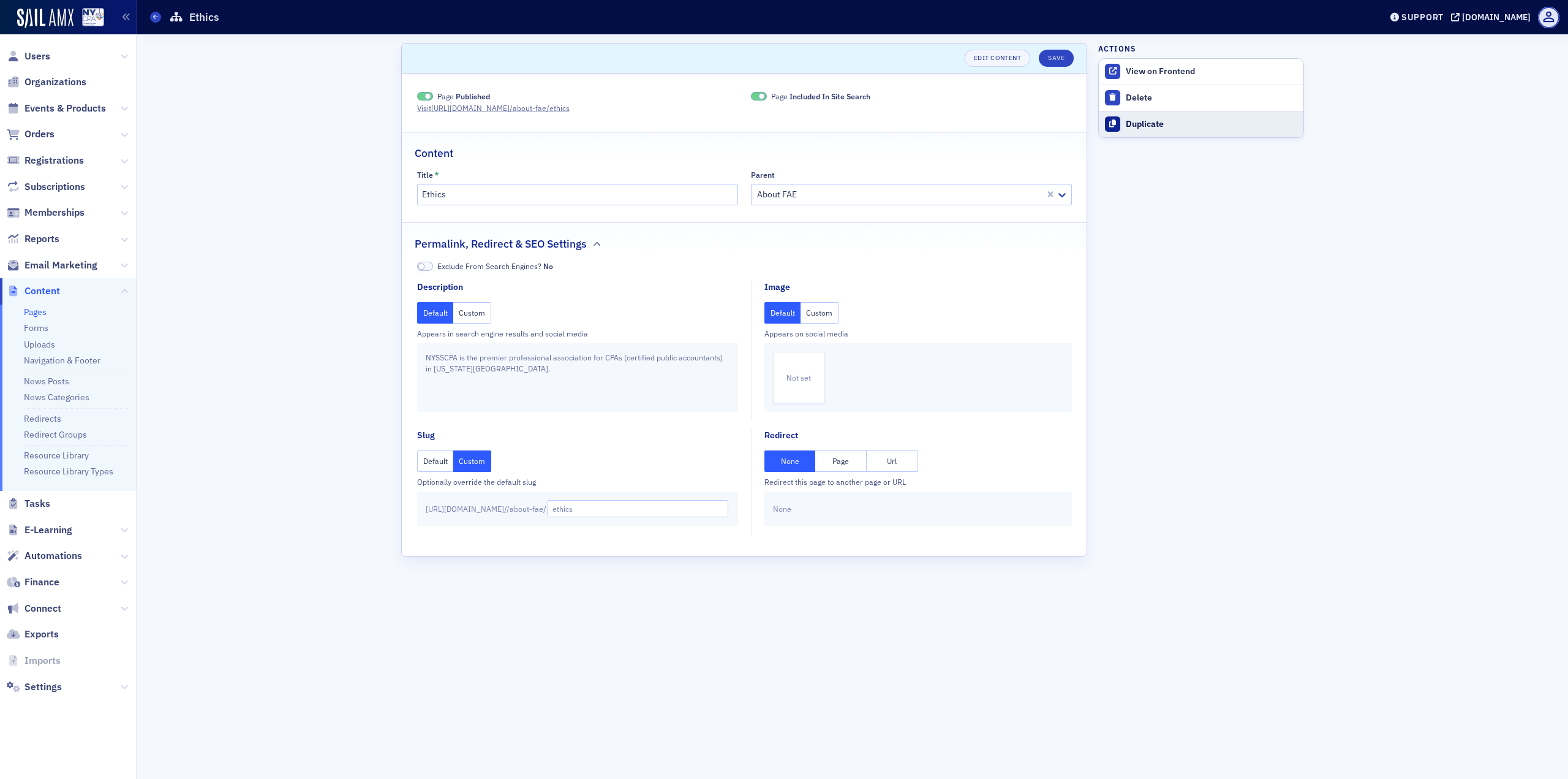
click at [1159, 128] on div "Duplicate" at bounding box center [1211, 124] width 171 height 11
type input "Duplicate of Ethics"
type input "duplicate-of-ethics"
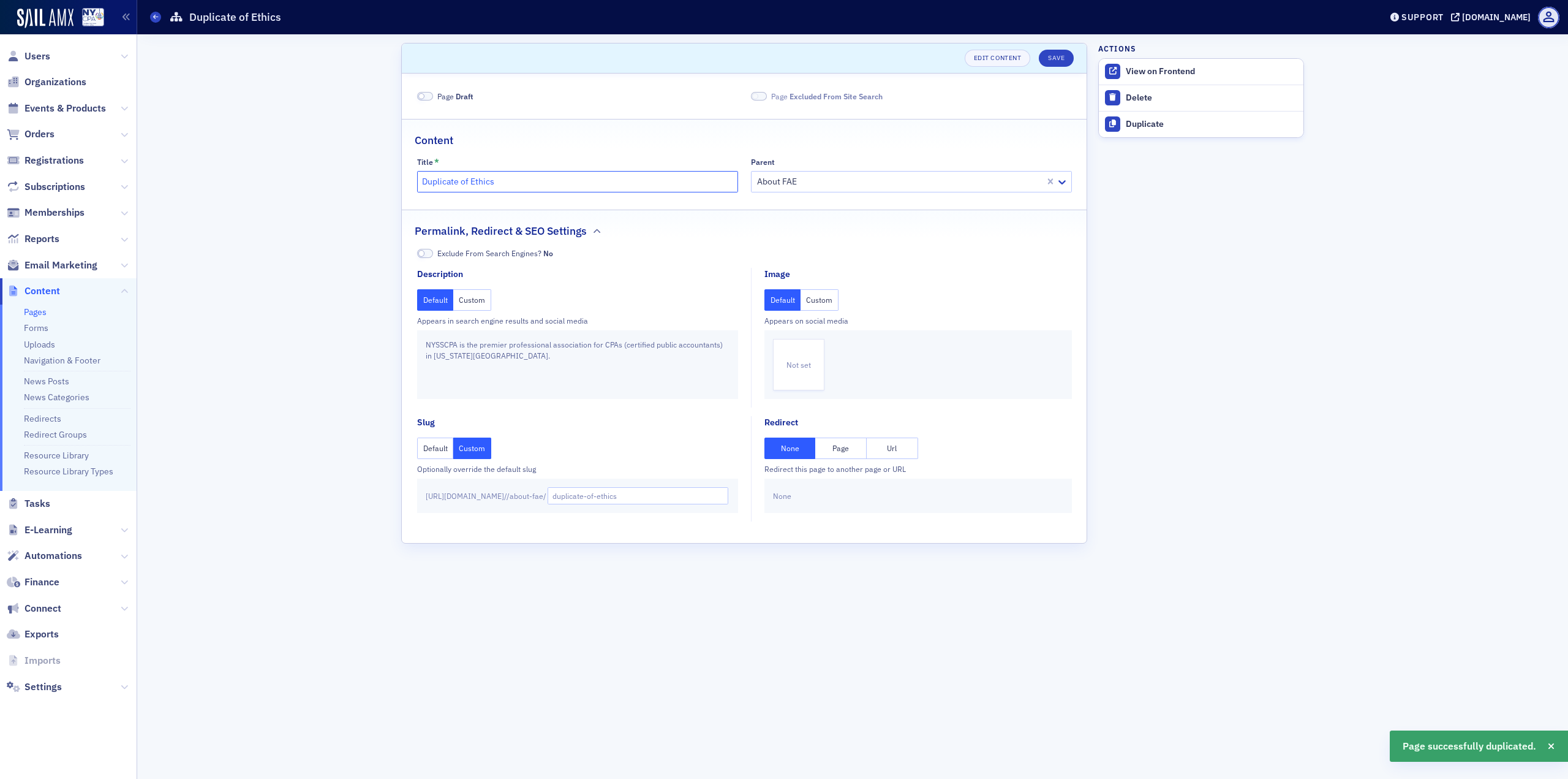
click at [541, 184] on input "Duplicate of Ethics" at bounding box center [578, 182] width 321 height 22
click at [541, 183] on input "Duplicate of Ethics" at bounding box center [578, 182] width 321 height 22
type input "G"
paste input "governance"
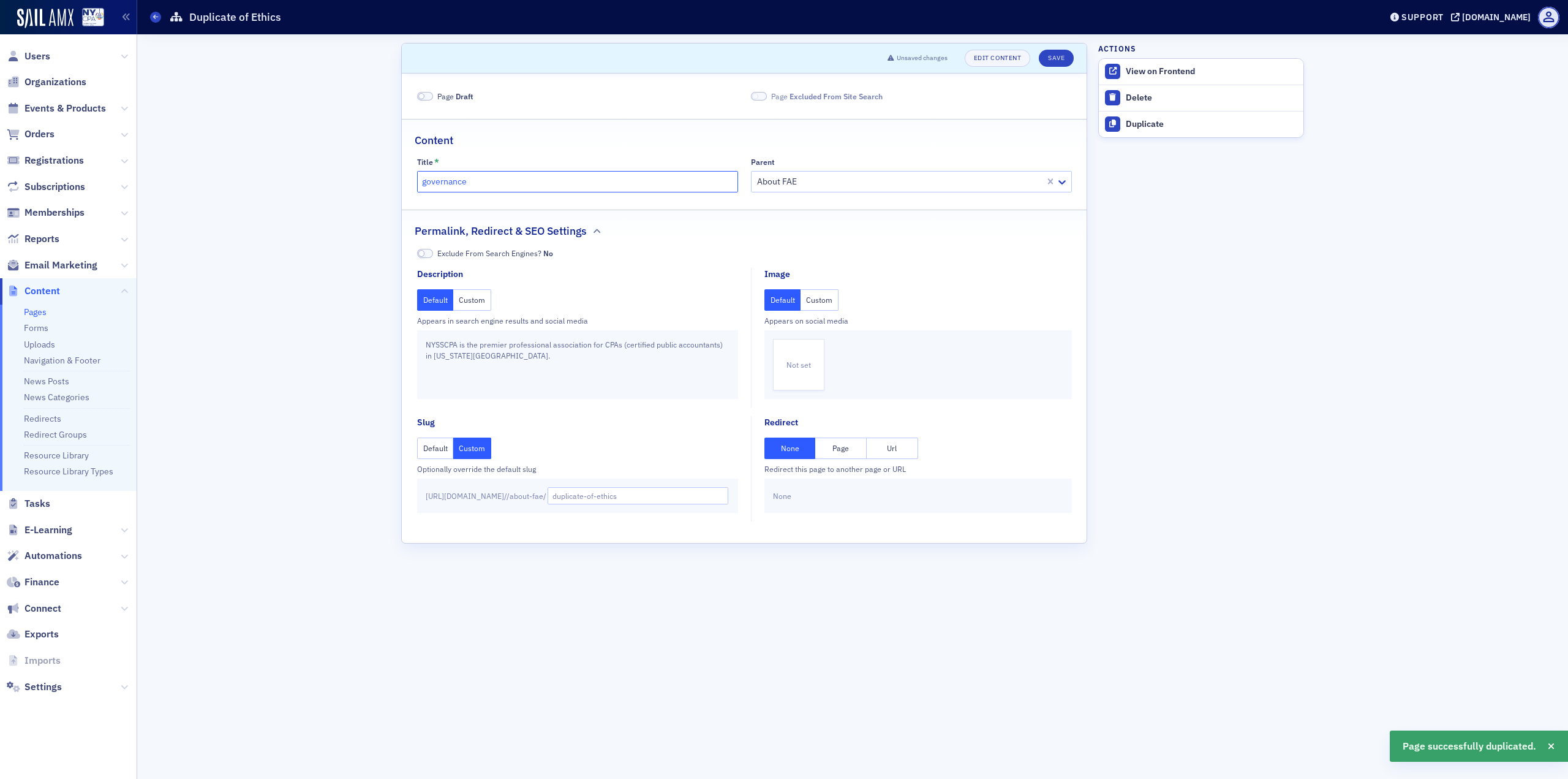
click at [424, 182] on input "governance" at bounding box center [578, 182] width 321 height 22
type input "Governance"
click at [681, 496] on input "duplicate-of-ethics" at bounding box center [638, 495] width 181 height 17
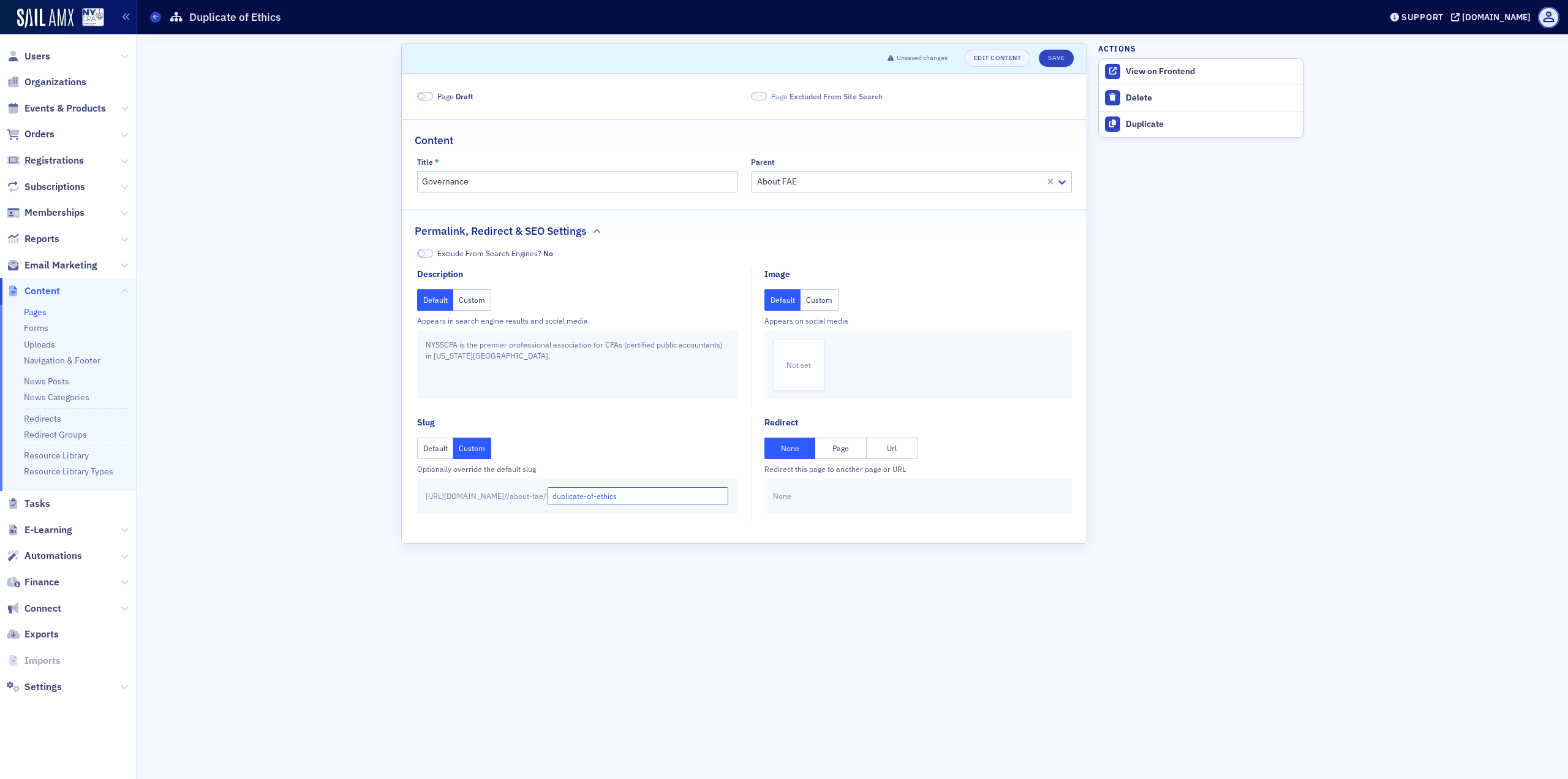
paste input "governance"
type input "governance"
click at [423, 92] on span at bounding box center [425, 97] width 16 height 9
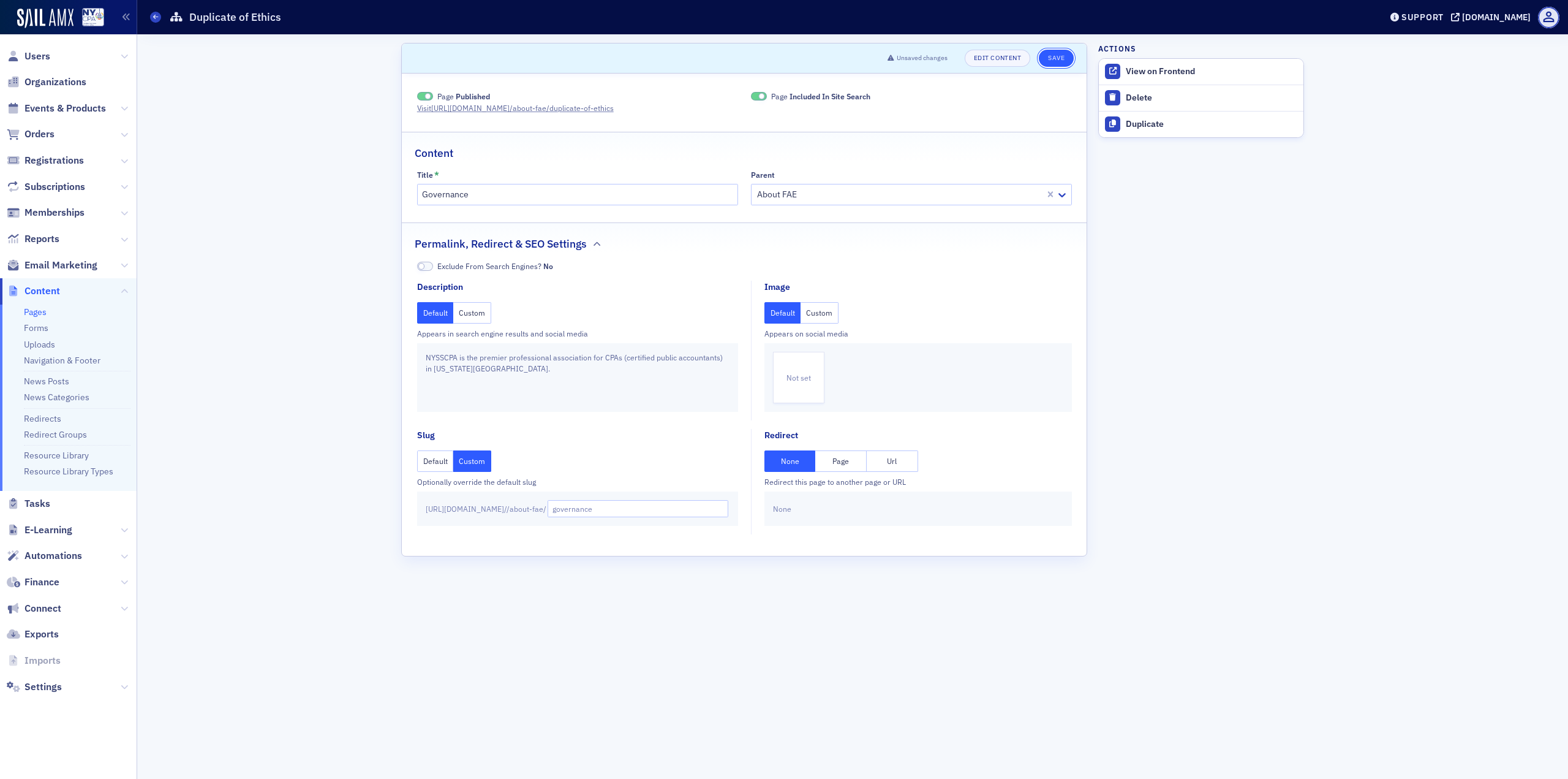
drag, startPoint x: 1053, startPoint y: 54, endPoint x: 1045, endPoint y: 55, distance: 8.1
click at [1053, 54] on button "Save" at bounding box center [1057, 58] width 35 height 17
click at [150, 18] on span at bounding box center [155, 17] width 11 height 11
